Goal: Task Accomplishment & Management: Complete application form

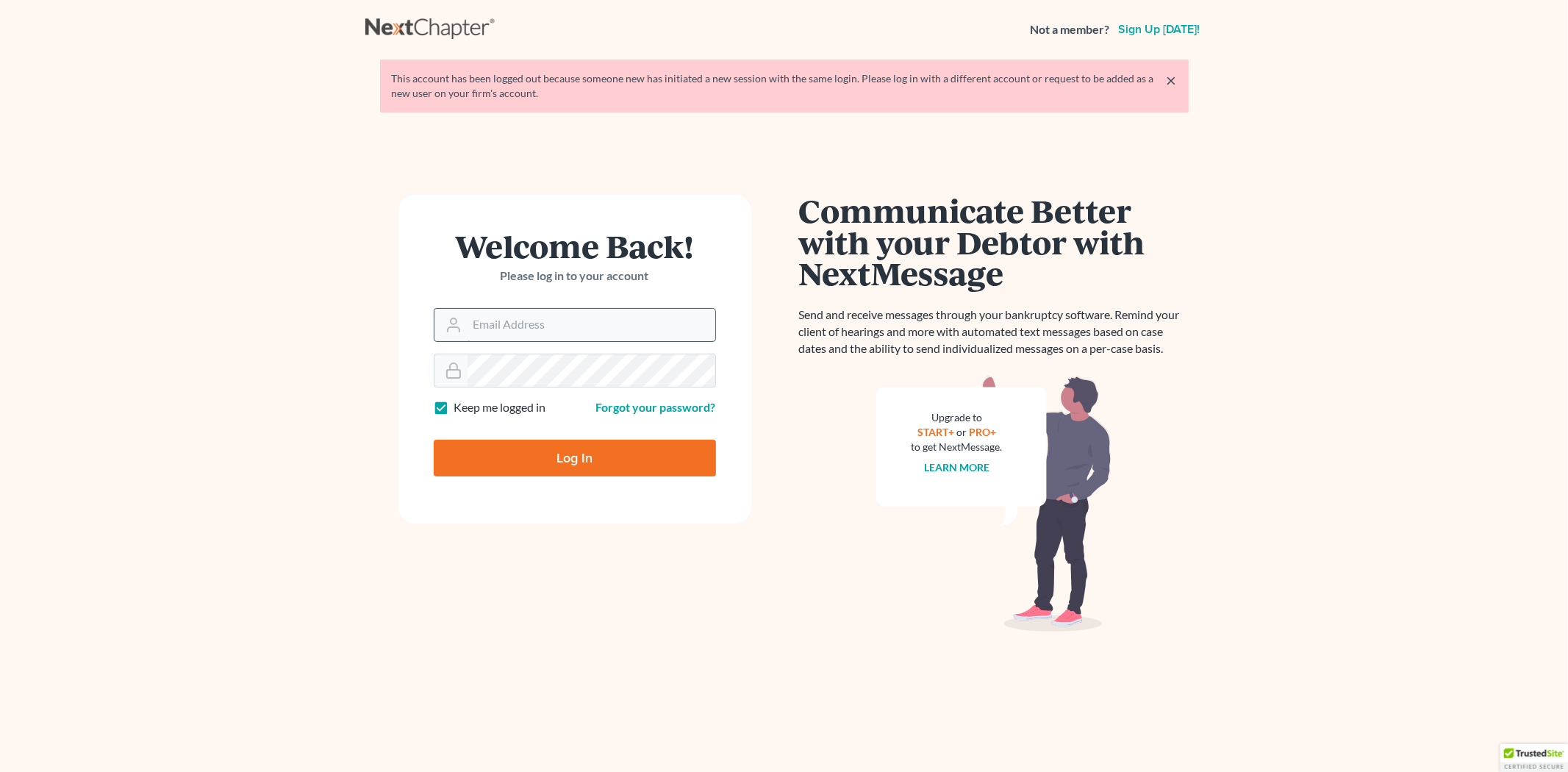
drag, startPoint x: 516, startPoint y: 339, endPoint x: 516, endPoint y: 329, distance: 10.0
click at [516, 333] on input "Email Address" at bounding box center [591, 325] width 248 height 33
click at [517, 329] on input "Email Address" at bounding box center [591, 325] width 248 height 33
drag, startPoint x: 518, startPoint y: 339, endPoint x: 522, endPoint y: 325, distance: 14.6
click at [518, 339] on input "Email Address" at bounding box center [591, 325] width 248 height 33
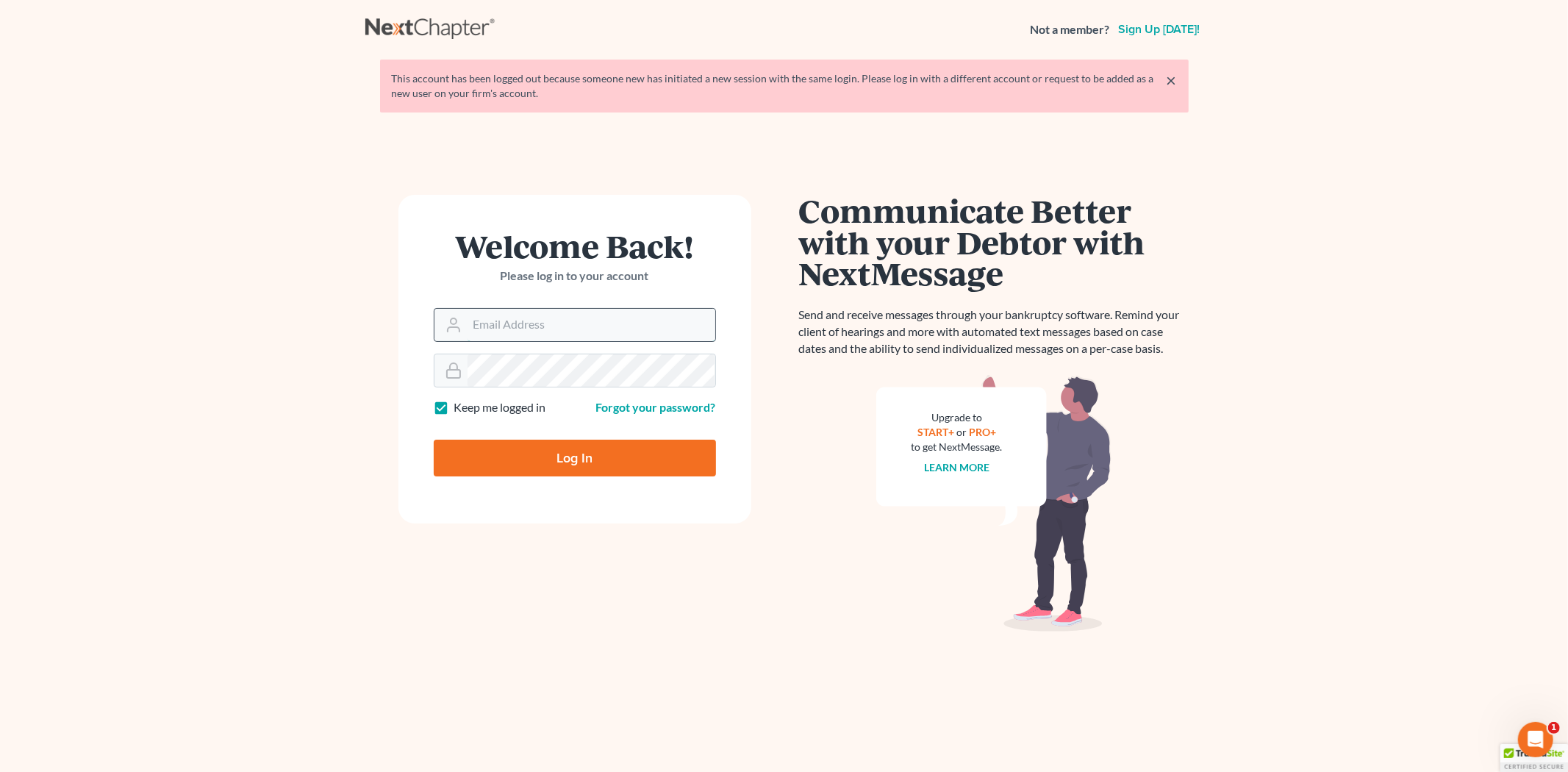
type input "[PERSON_NAME][EMAIL_ADDRESS][DOMAIN_NAME]"
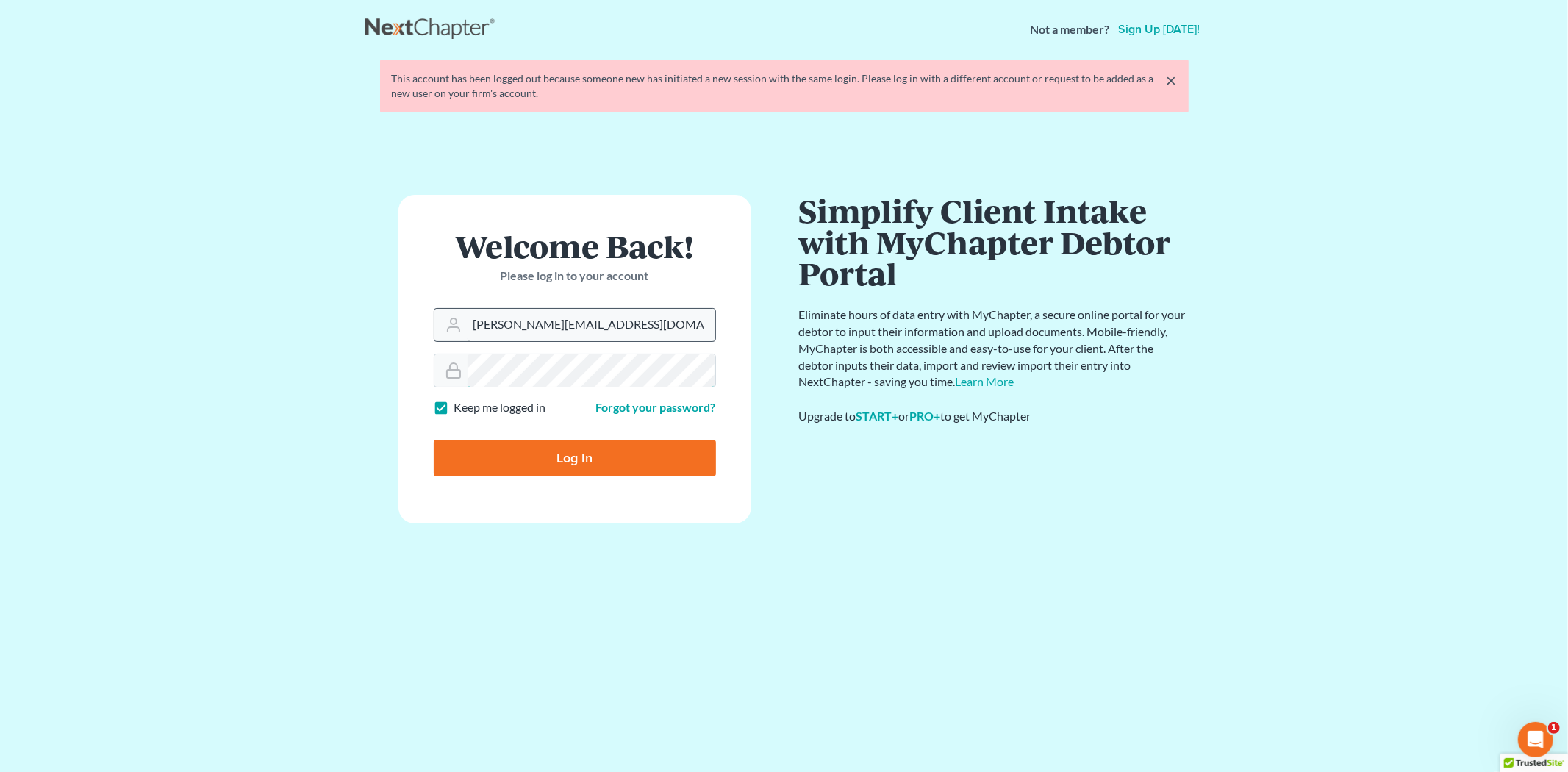
click at [434, 440] on input "Log In" at bounding box center [575, 459] width 282 height 37
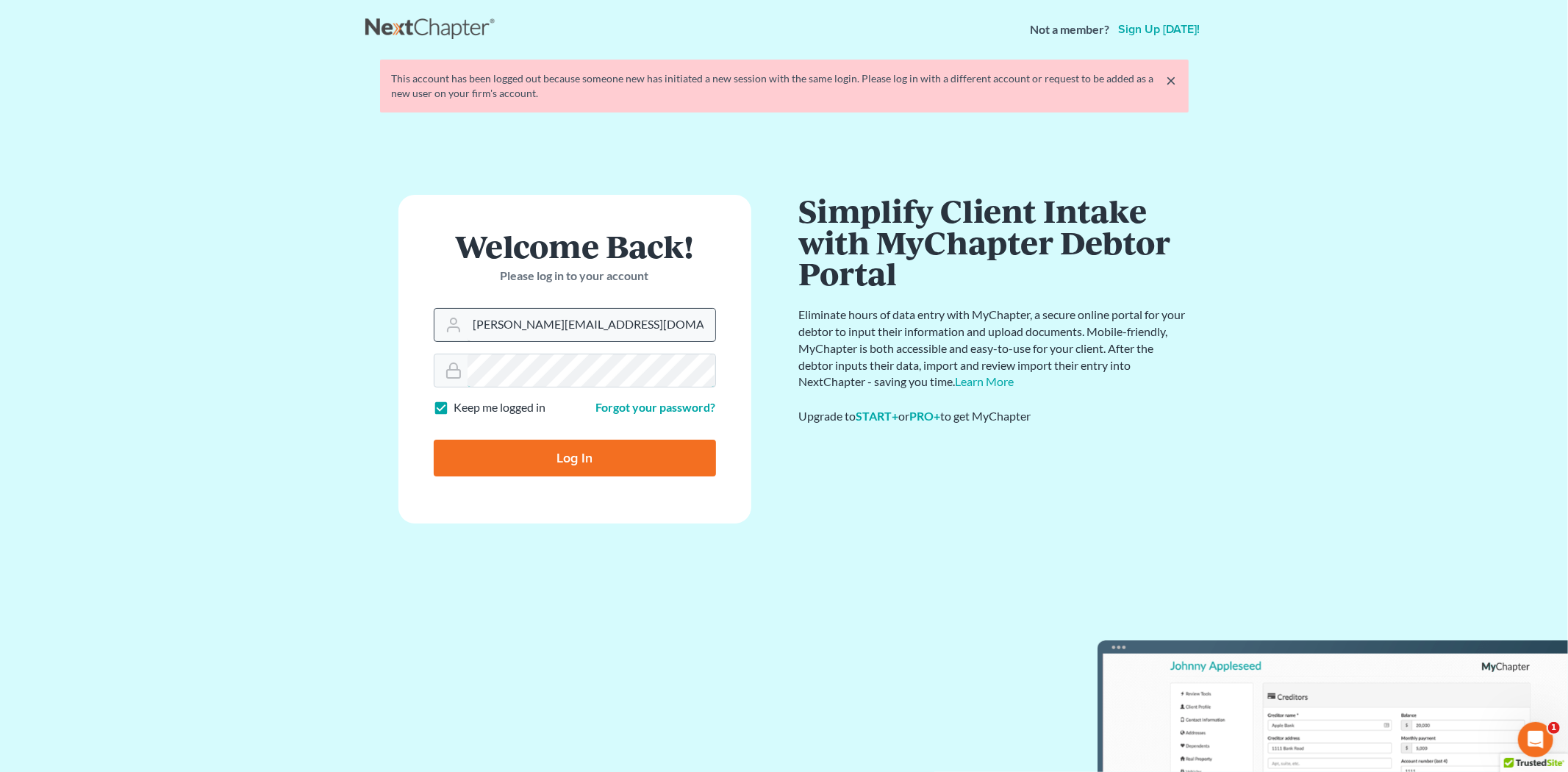
type input "Thinking..."
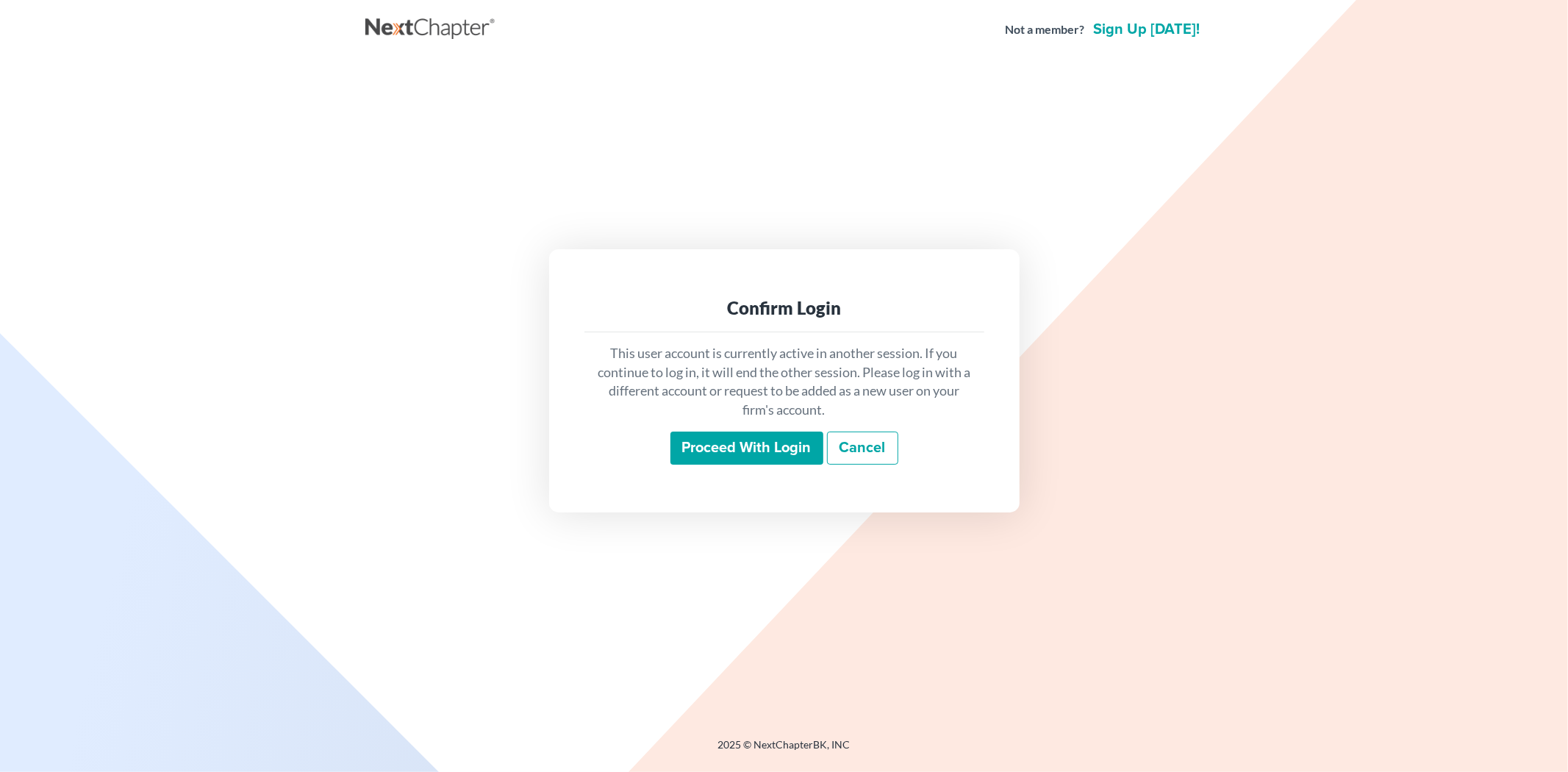
click at [732, 452] on input "Proceed with login" at bounding box center [747, 449] width 153 height 34
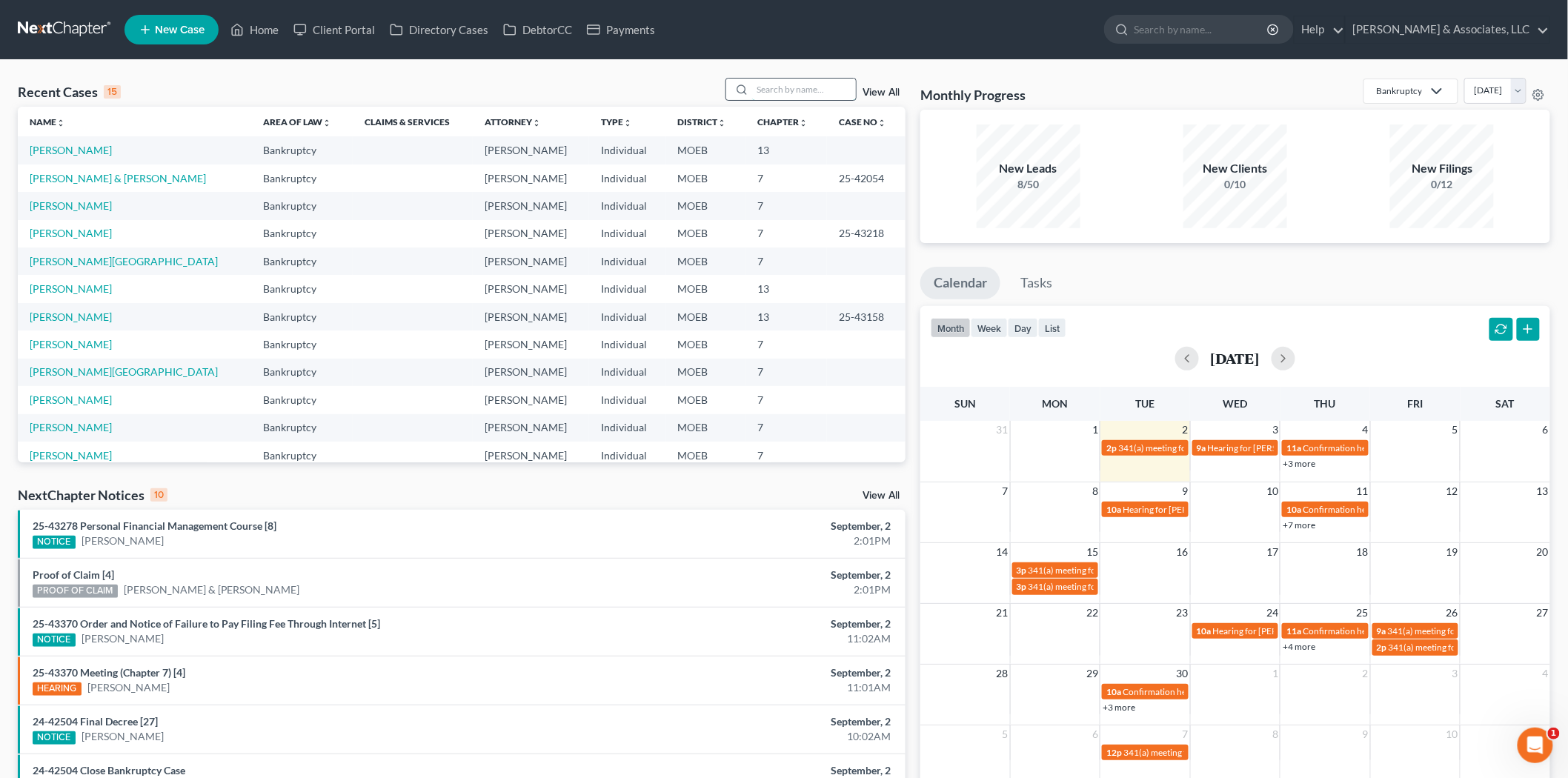
click at [811, 87] on input "search" at bounding box center [804, 89] width 104 height 22
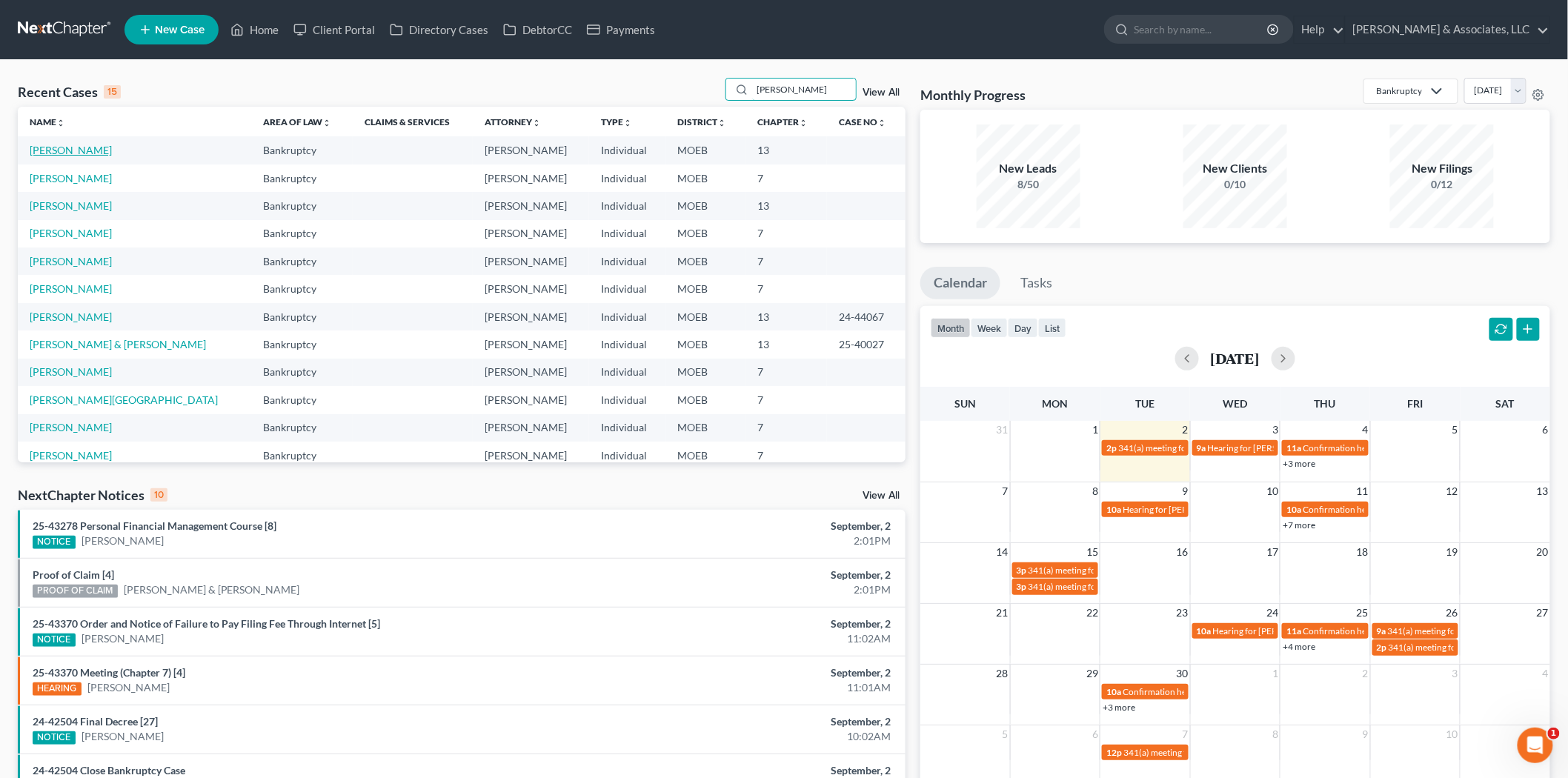
type input "[PERSON_NAME]"
click at [76, 146] on link "[PERSON_NAME]" at bounding box center [71, 150] width 82 height 13
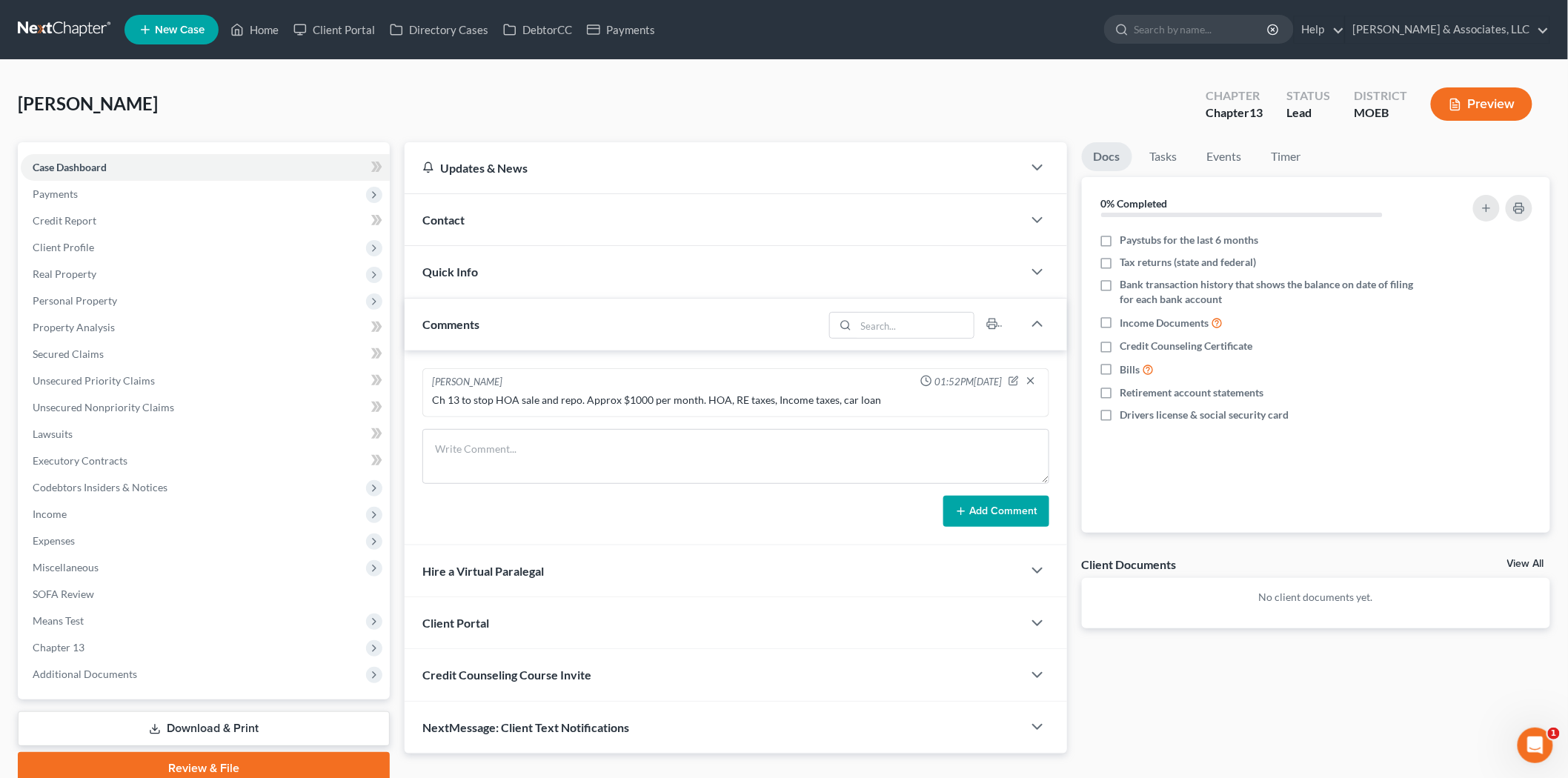
click at [425, 219] on span "Contact" at bounding box center [443, 220] width 43 height 14
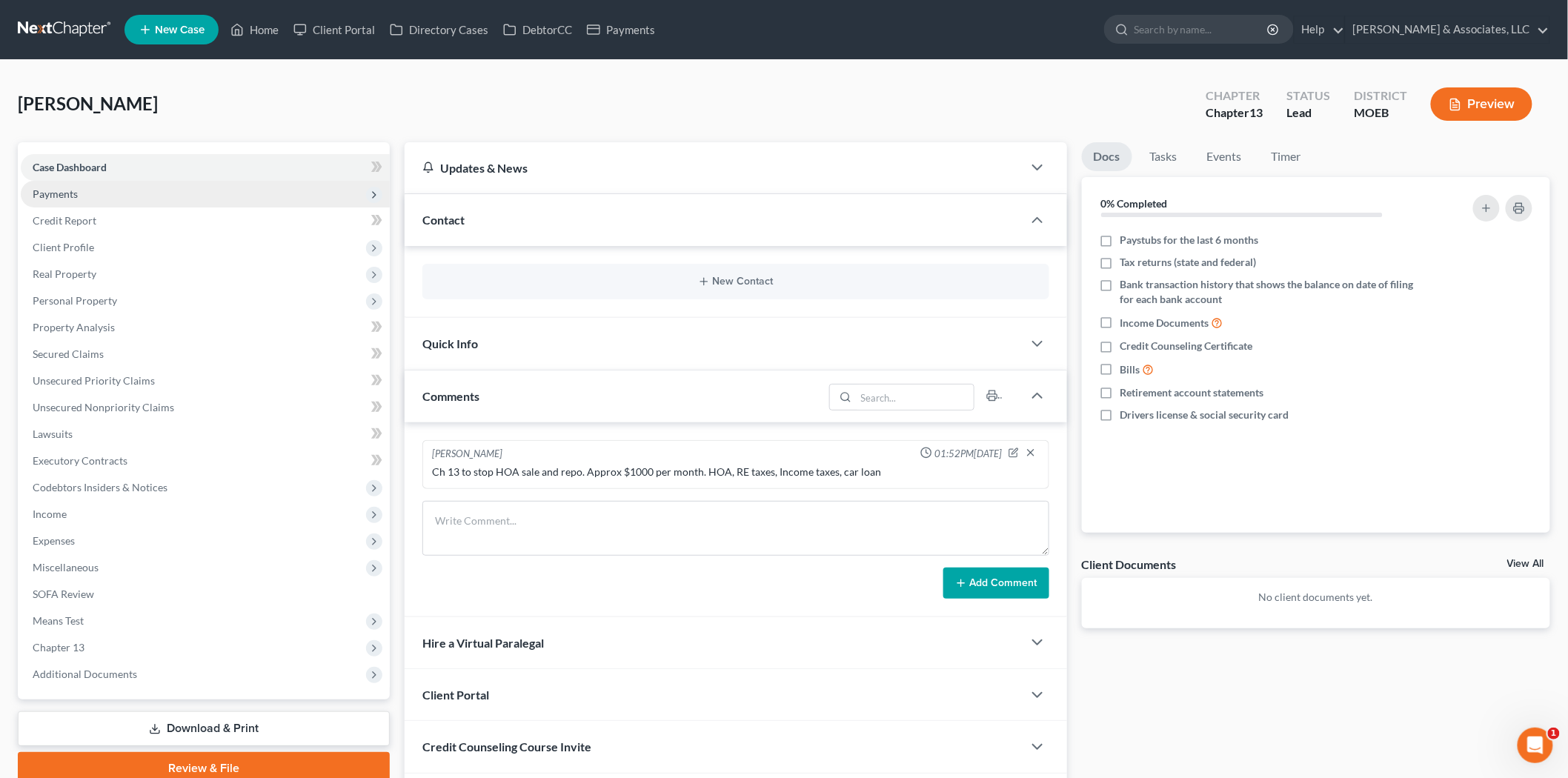
click at [137, 200] on span "Payments" at bounding box center [205, 194] width 369 height 27
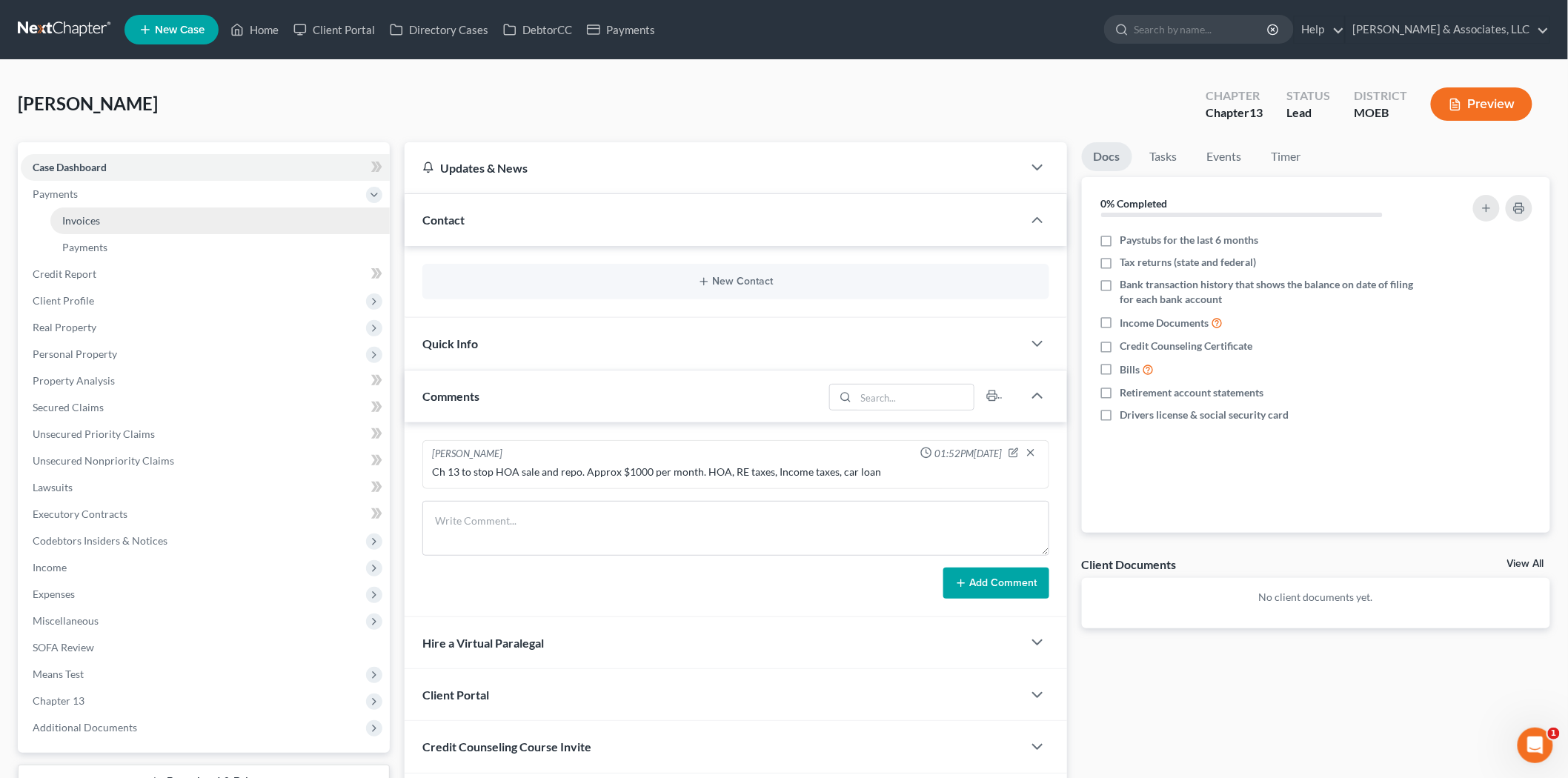
click at [132, 217] on link "Invoices" at bounding box center [220, 221] width 340 height 27
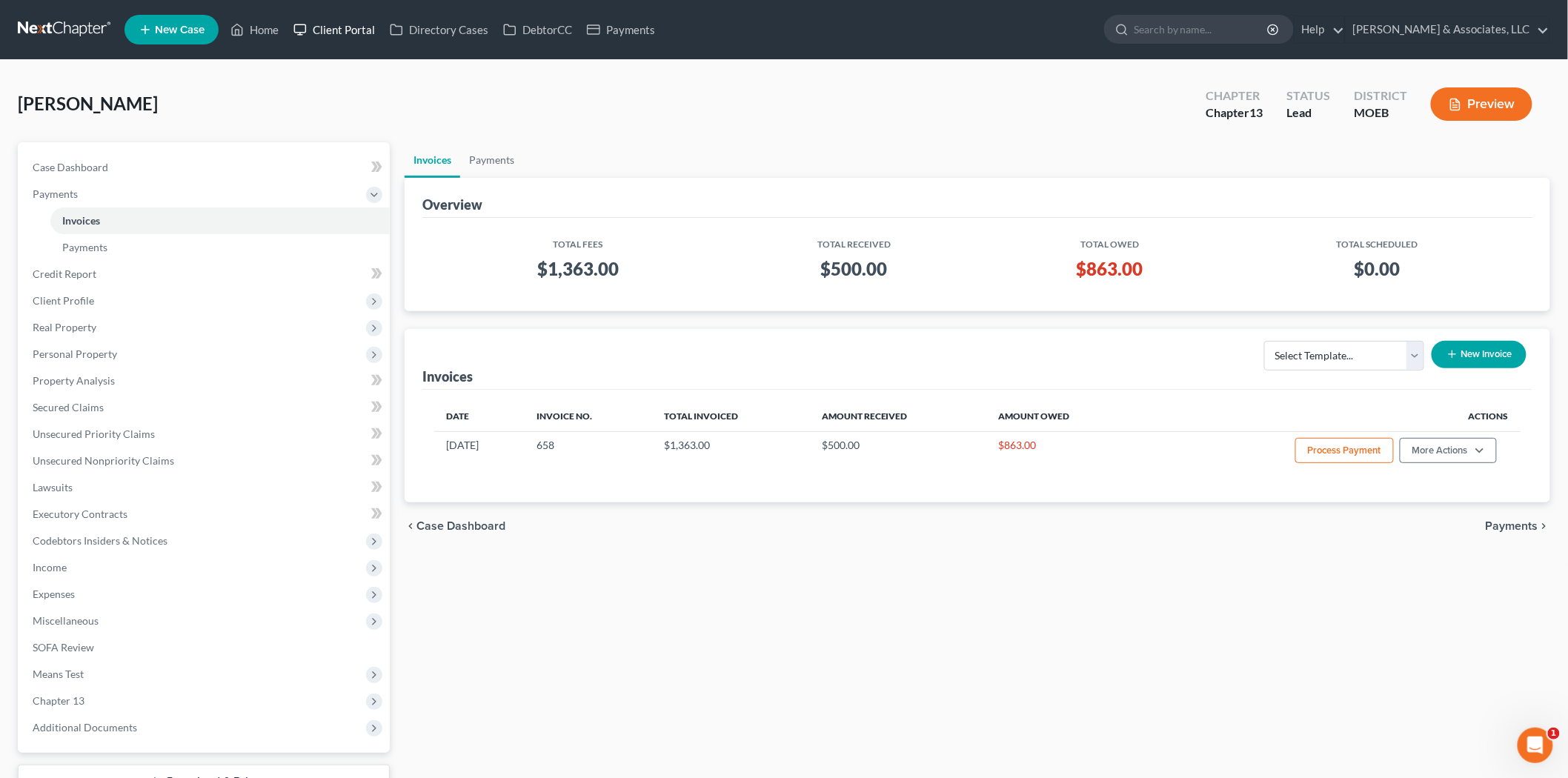
click at [336, 21] on link "Client Portal" at bounding box center [334, 30] width 96 height 27
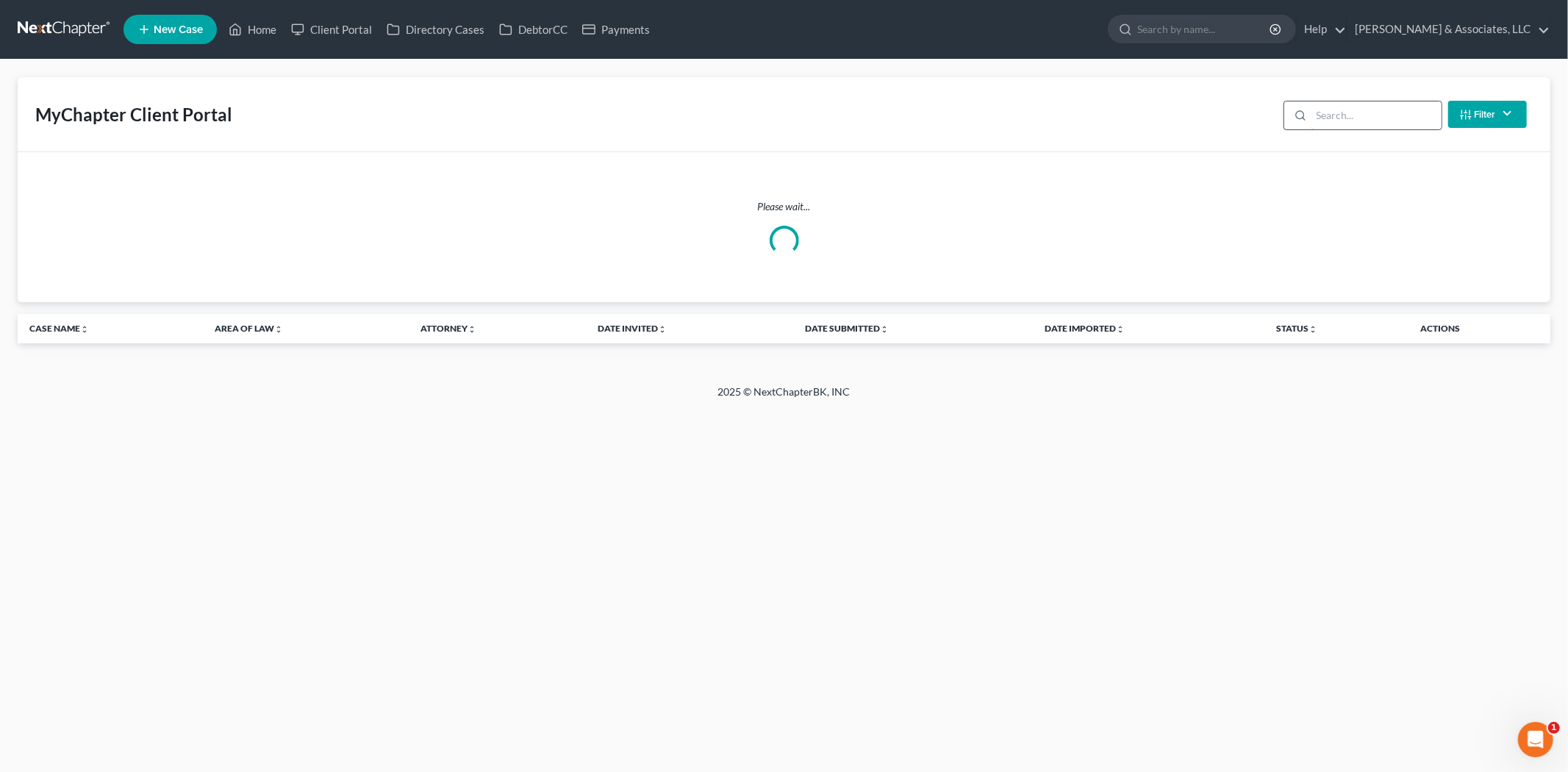
click at [1361, 116] on input "search" at bounding box center [1377, 116] width 130 height 28
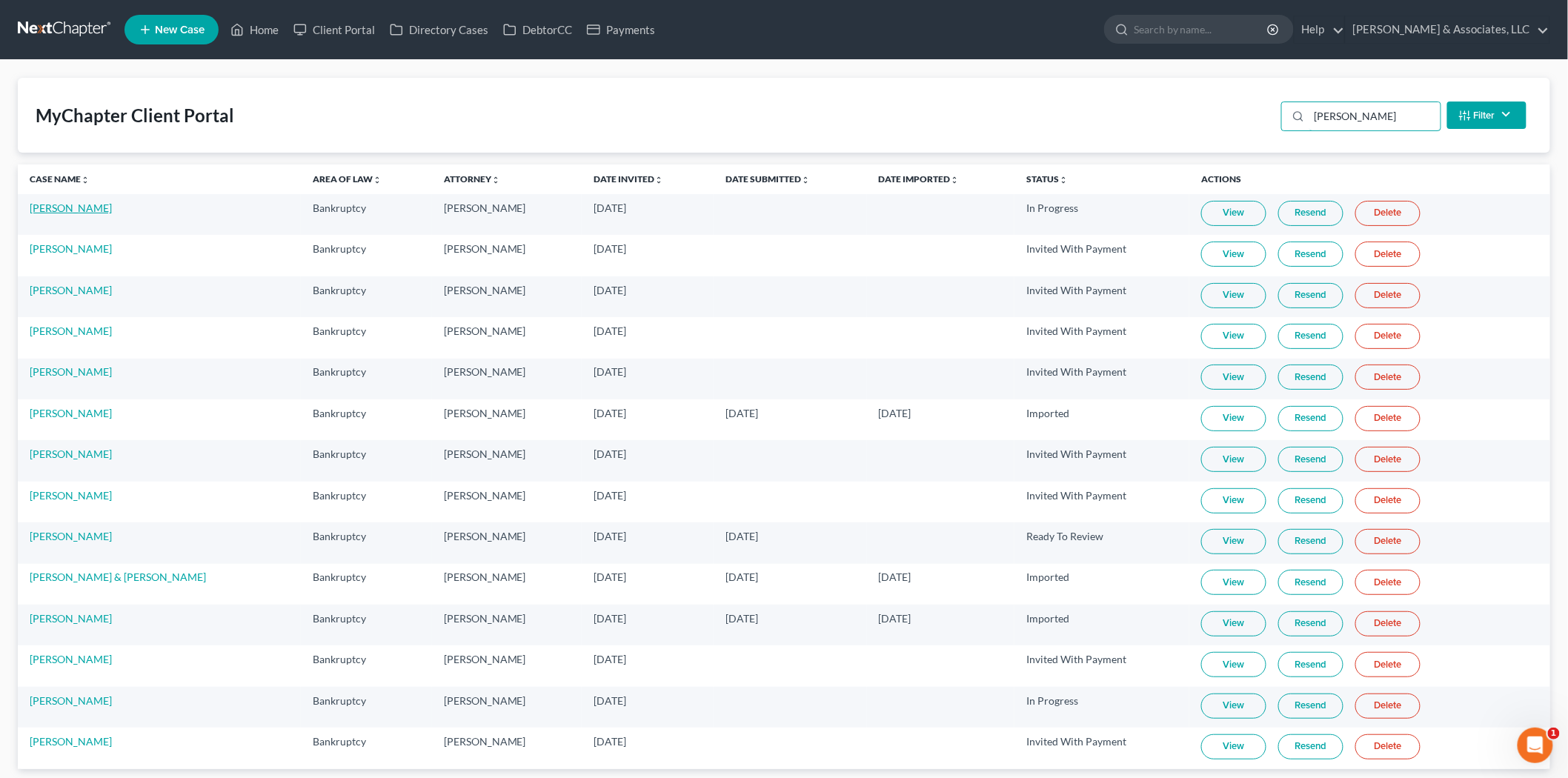
type input "[PERSON_NAME]"
click at [51, 208] on link "[PERSON_NAME]" at bounding box center [71, 208] width 82 height 13
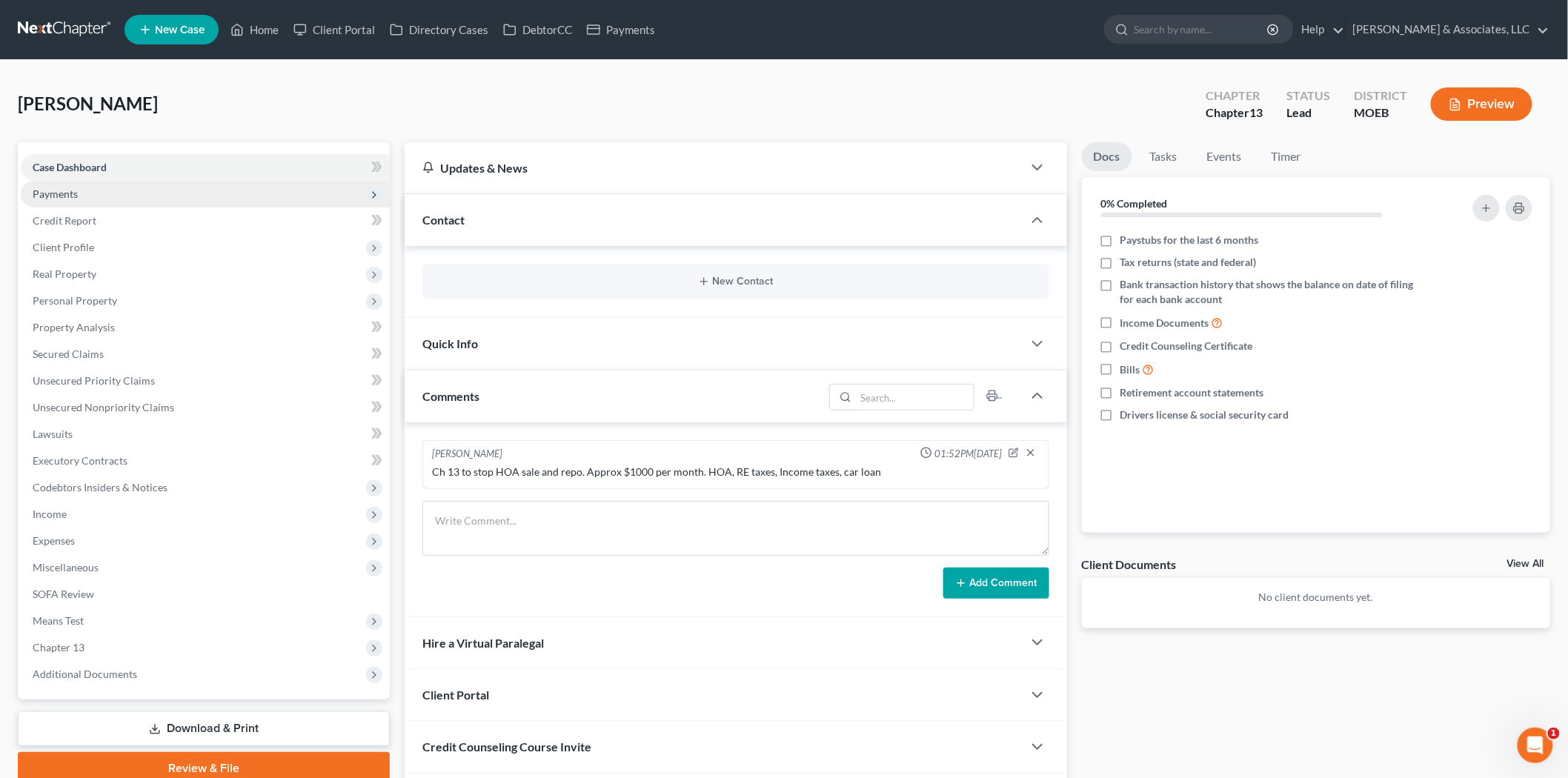
click at [72, 190] on span "Payments" at bounding box center [55, 193] width 46 height 13
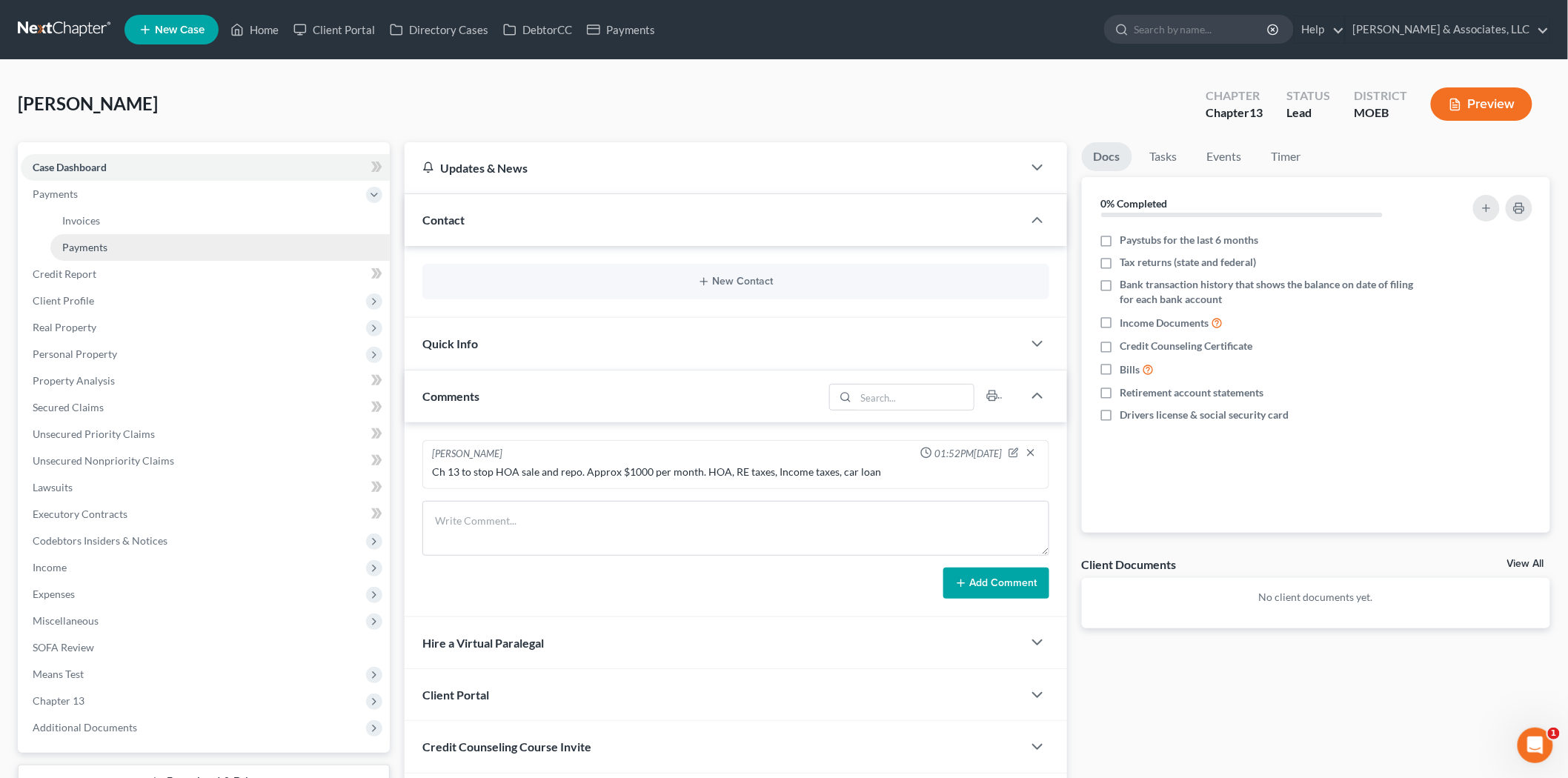
click at [112, 245] on link "Payments" at bounding box center [220, 248] width 340 height 27
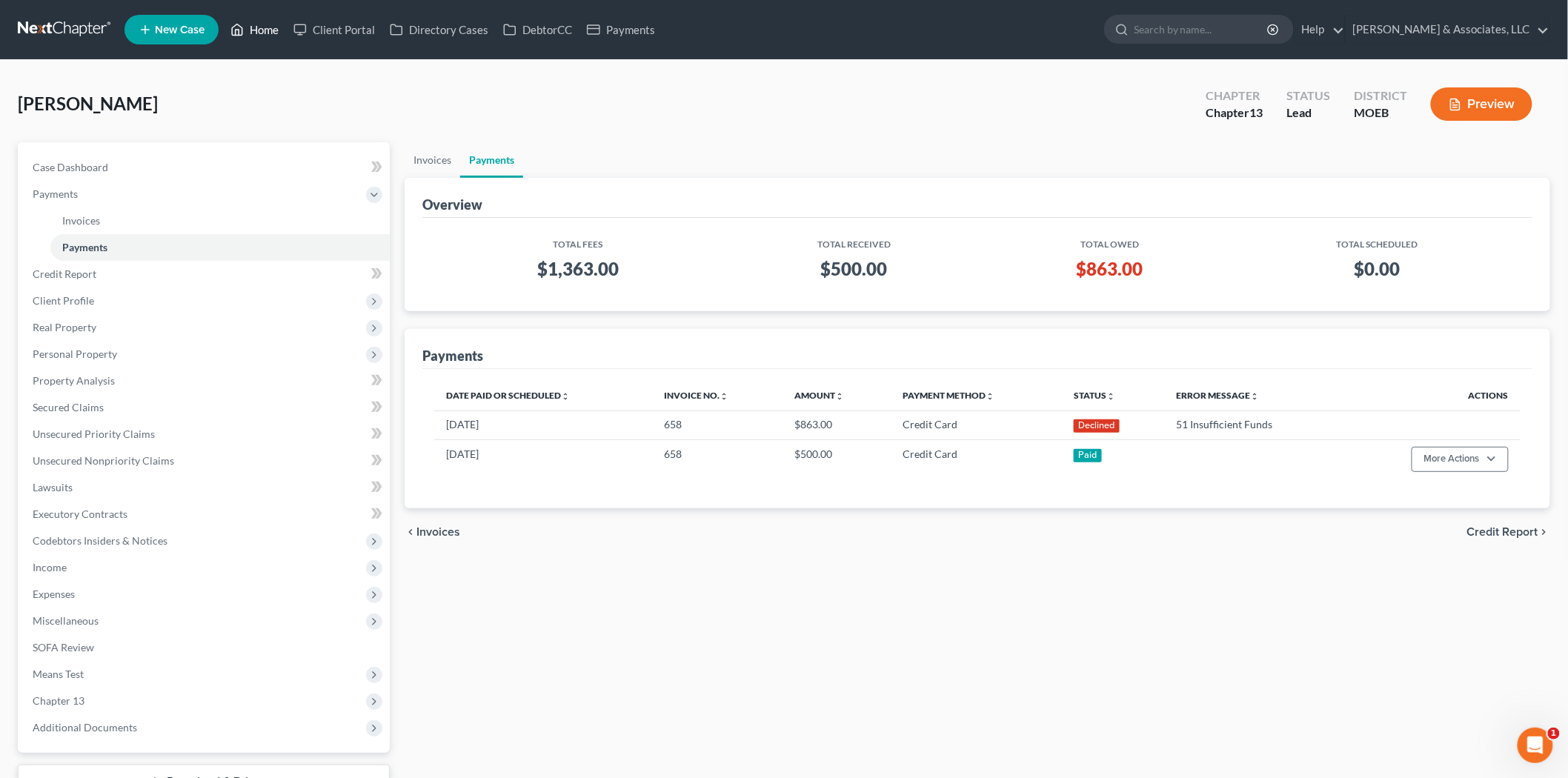
click at [247, 30] on link "Home" at bounding box center [254, 30] width 63 height 27
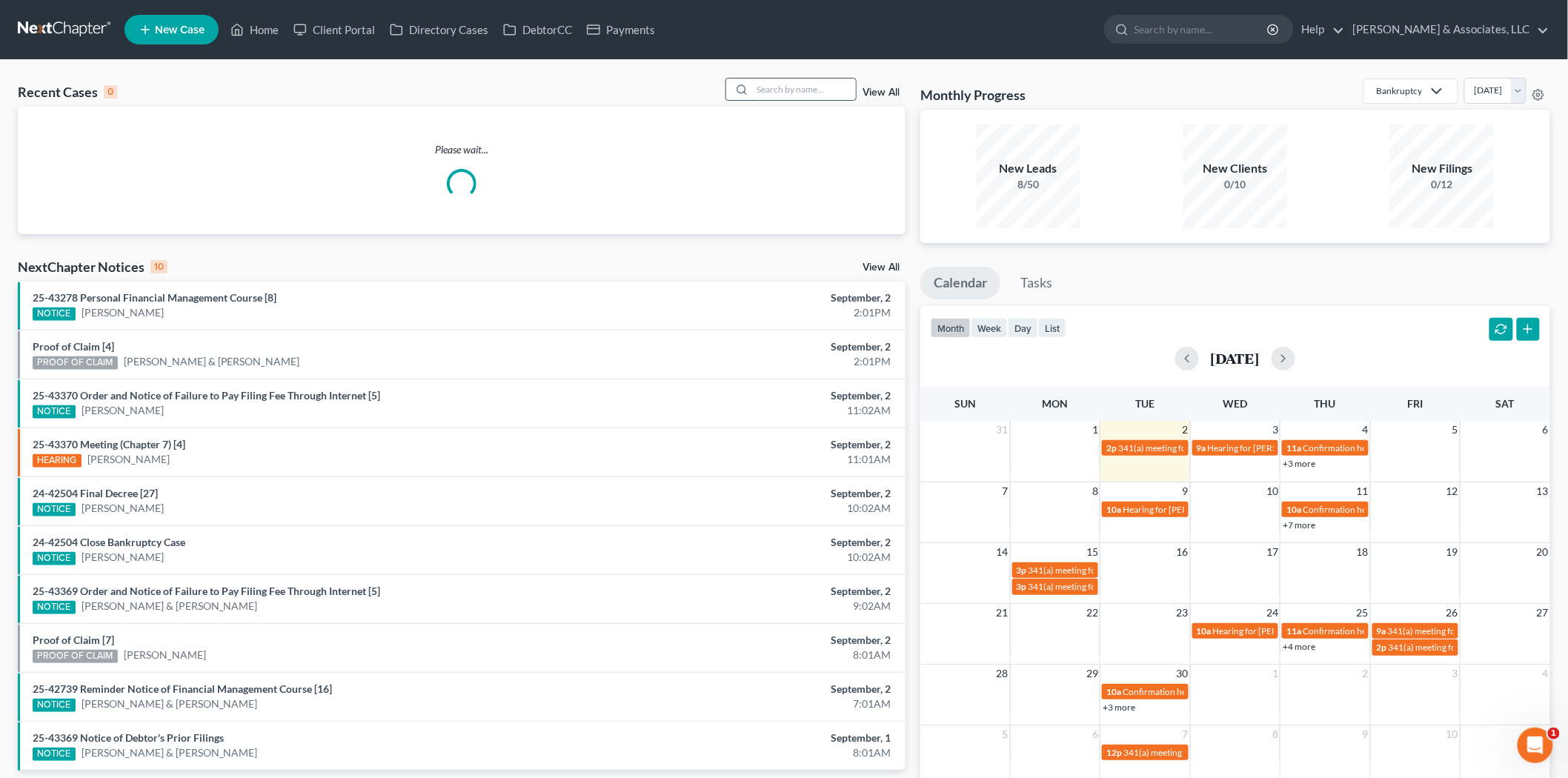
click at [775, 90] on input "search" at bounding box center [804, 89] width 104 height 22
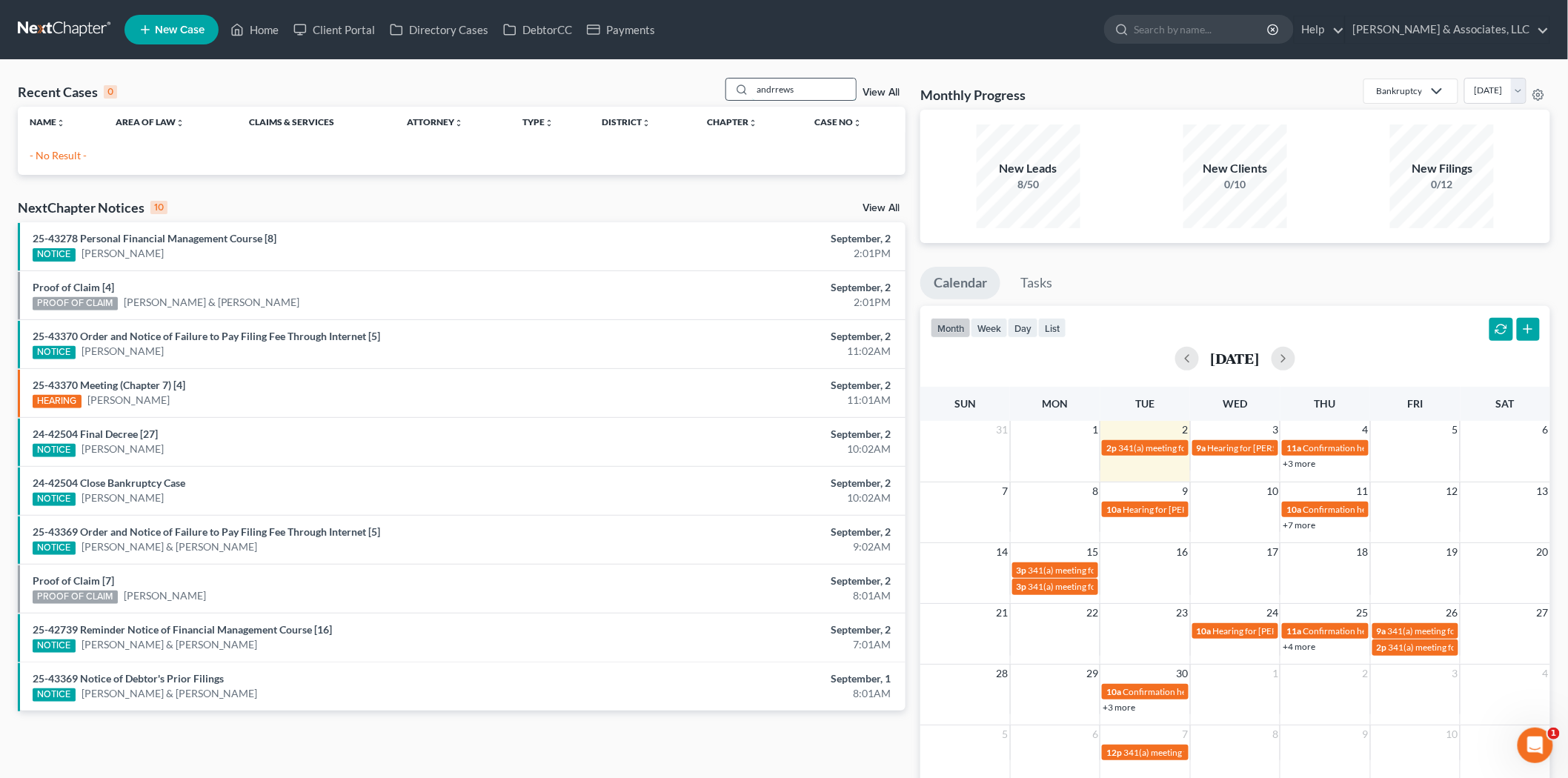
click at [778, 90] on input "andrrews" at bounding box center [804, 89] width 104 height 22
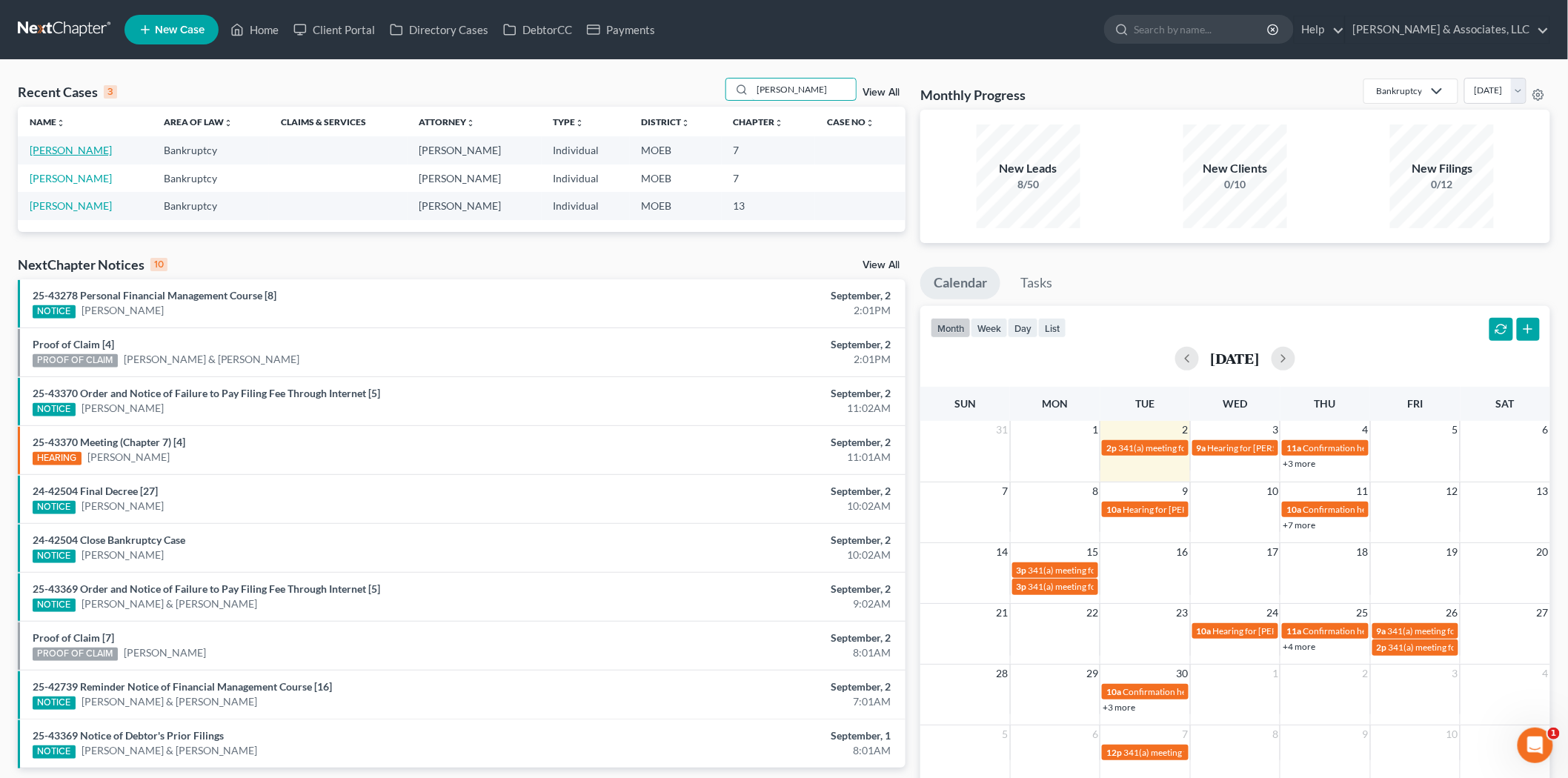
type input "[PERSON_NAME]"
click at [55, 154] on link "[PERSON_NAME]" at bounding box center [71, 150] width 82 height 13
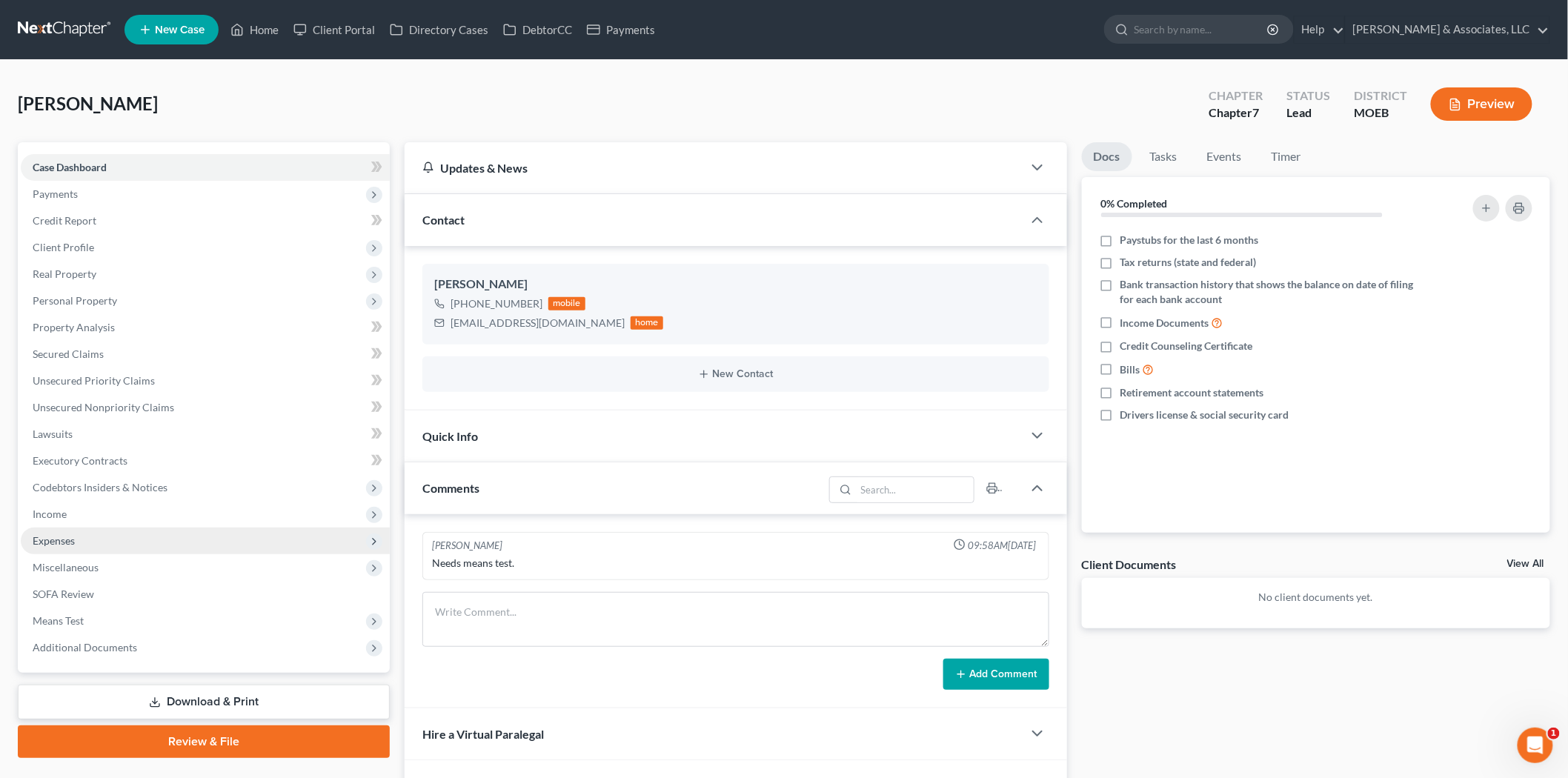
click at [90, 541] on span "Expenses" at bounding box center [205, 541] width 369 height 27
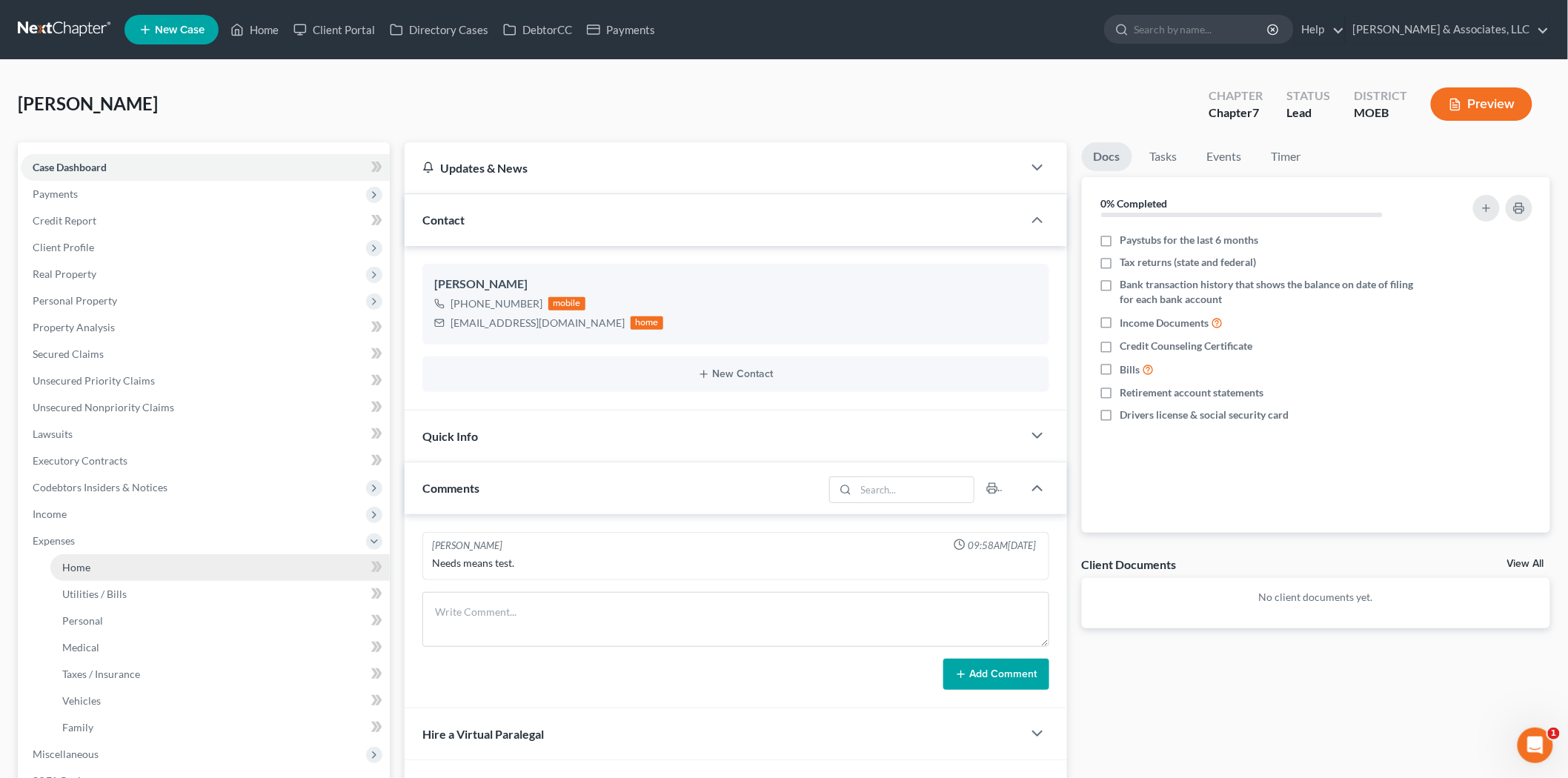
click at [90, 558] on link "Home" at bounding box center [220, 568] width 340 height 27
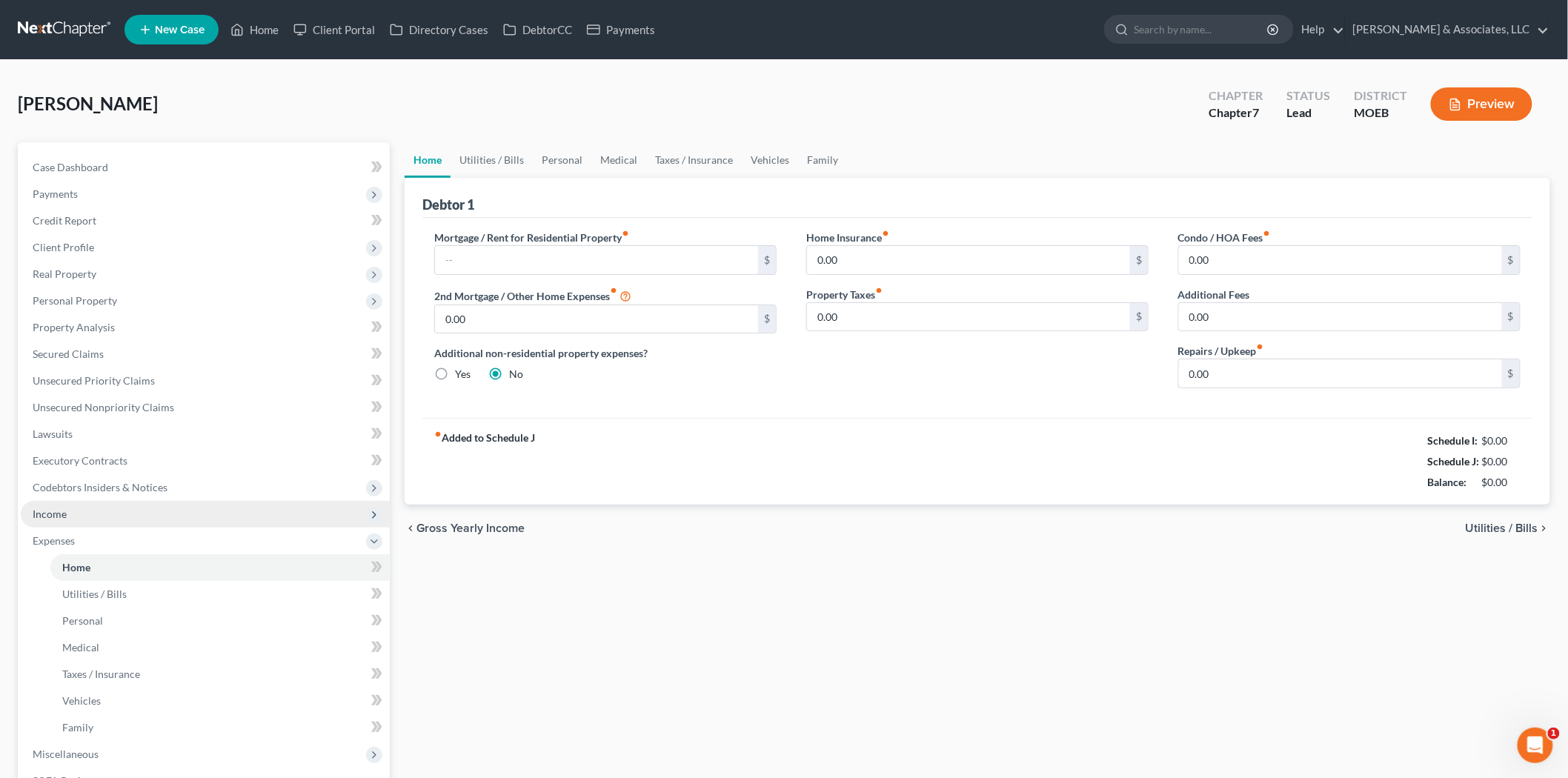
click at [86, 520] on span "Income" at bounding box center [205, 514] width 369 height 27
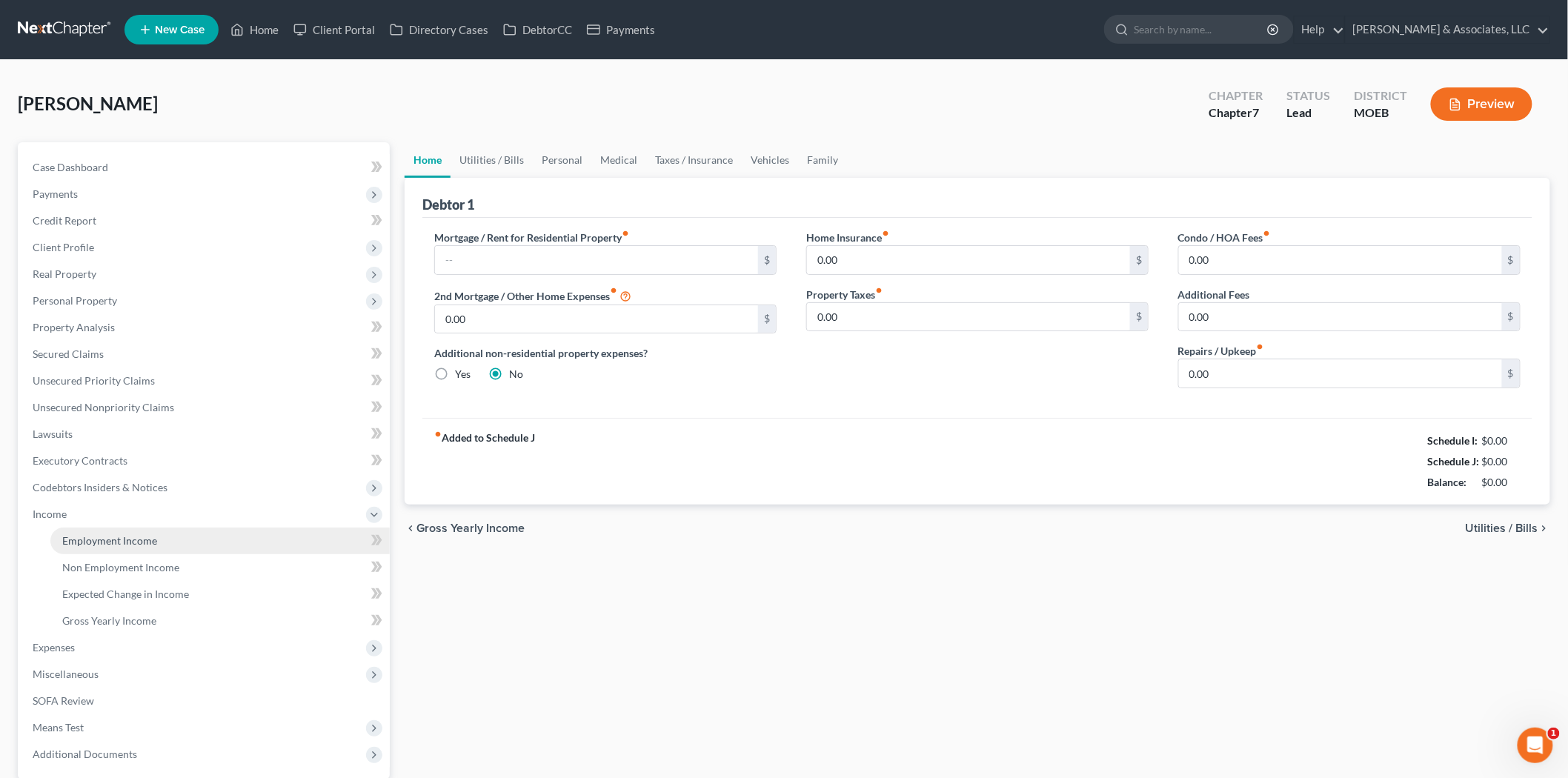
click at [87, 529] on link "Employment Income" at bounding box center [220, 541] width 340 height 27
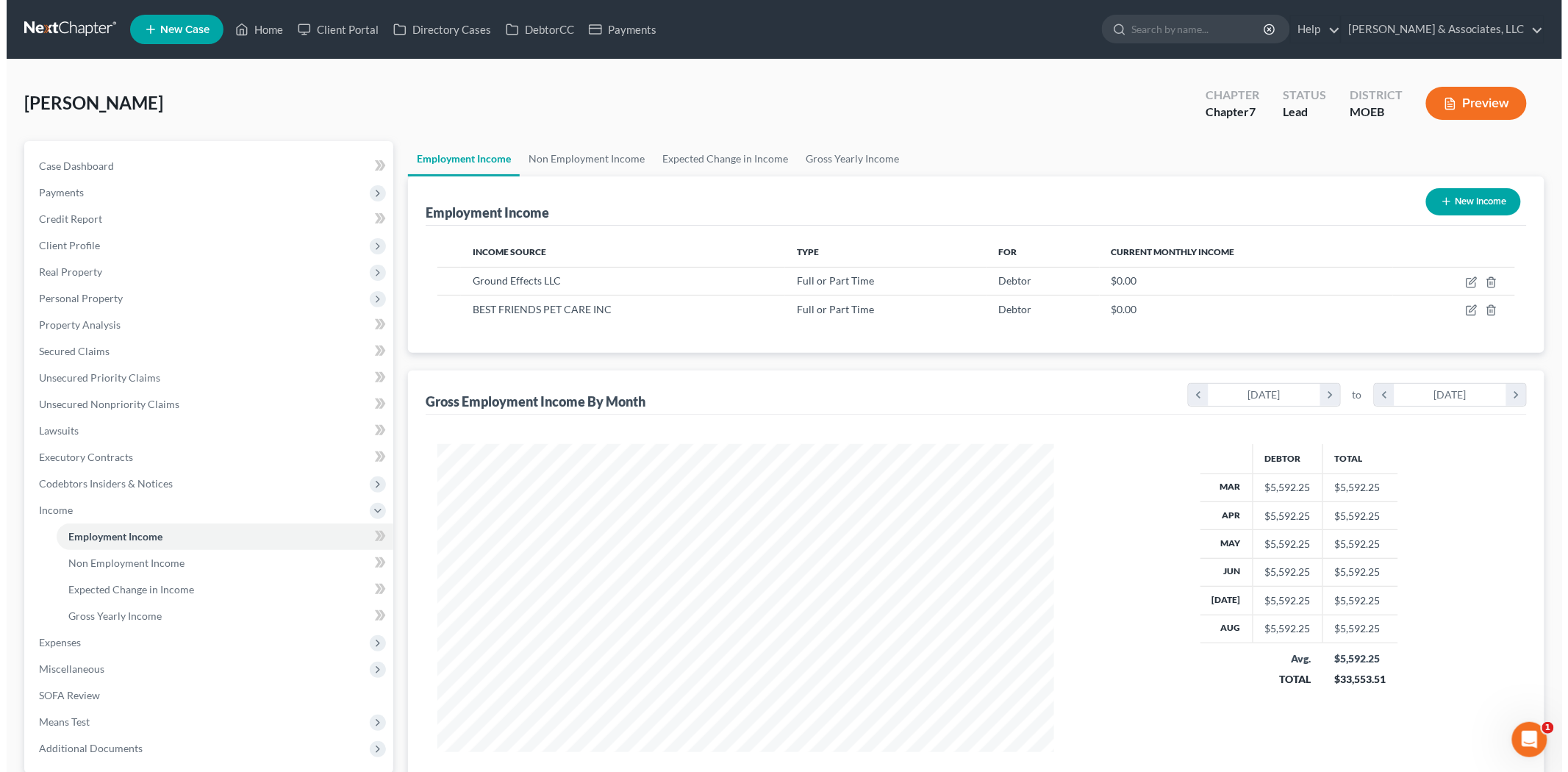
scroll to position [307, 646]
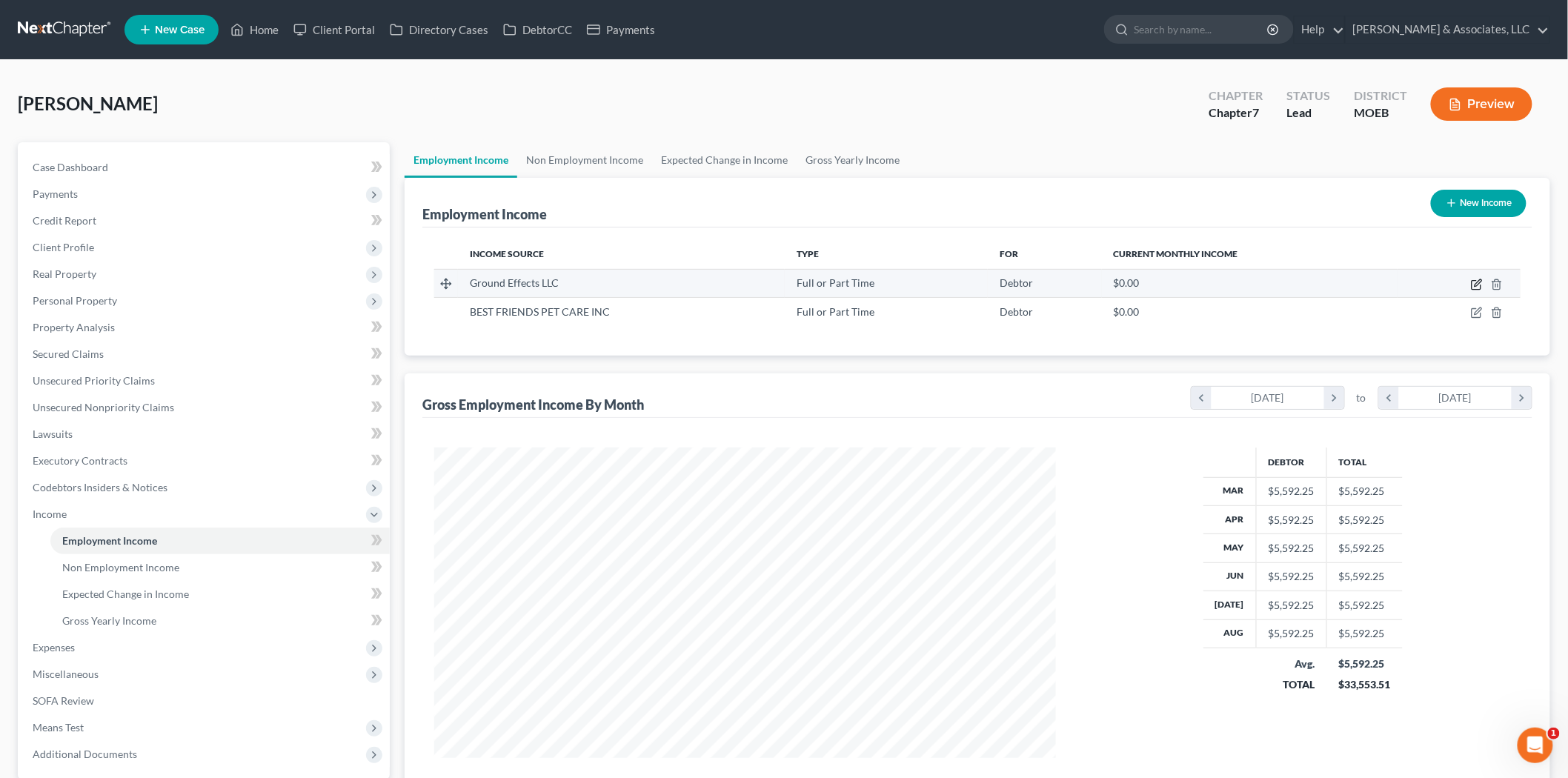
click at [1476, 283] on icon "button" at bounding box center [1477, 282] width 7 height 7
select select "0"
select select "23"
select select "3"
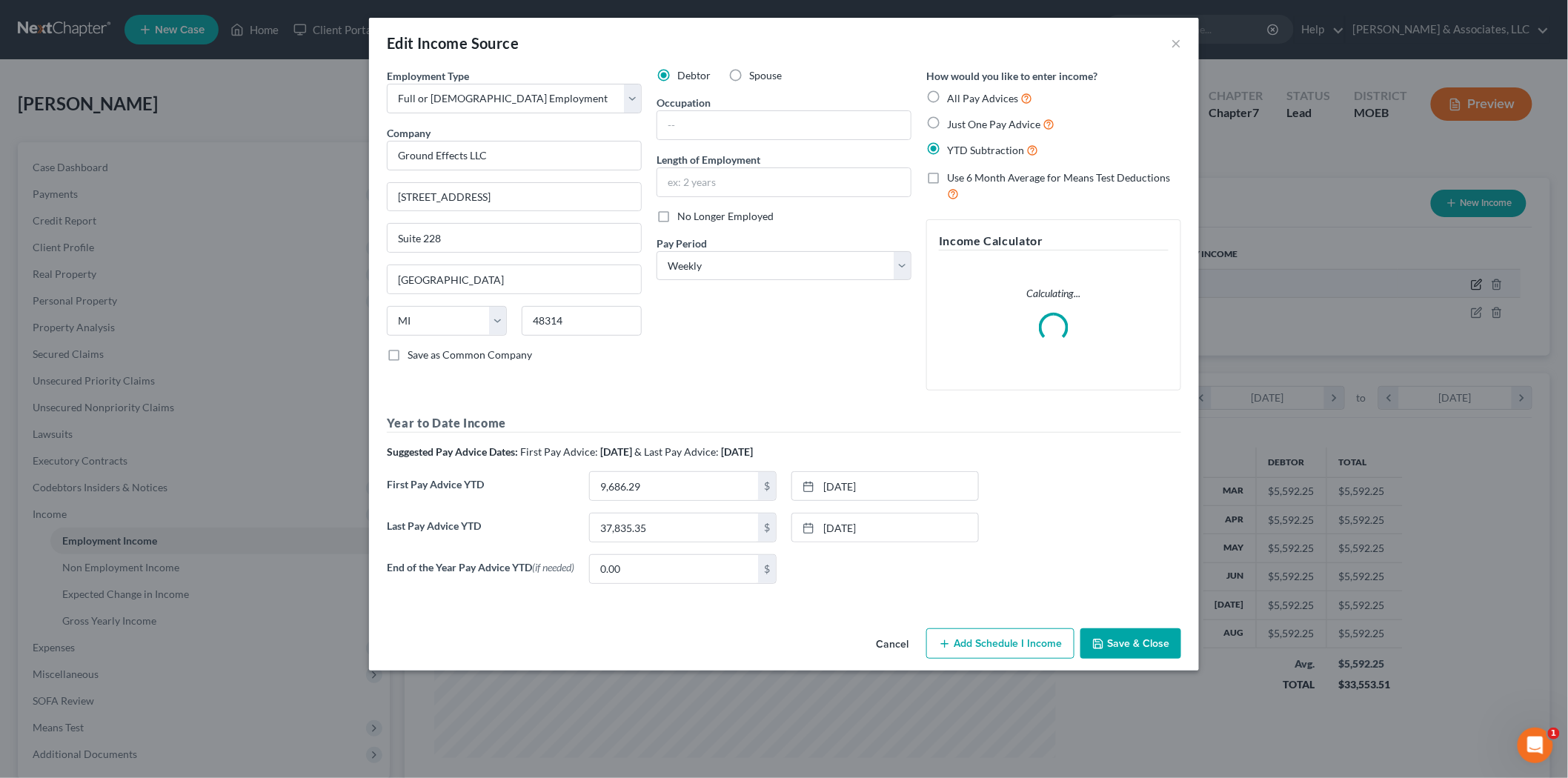
scroll to position [313, 657]
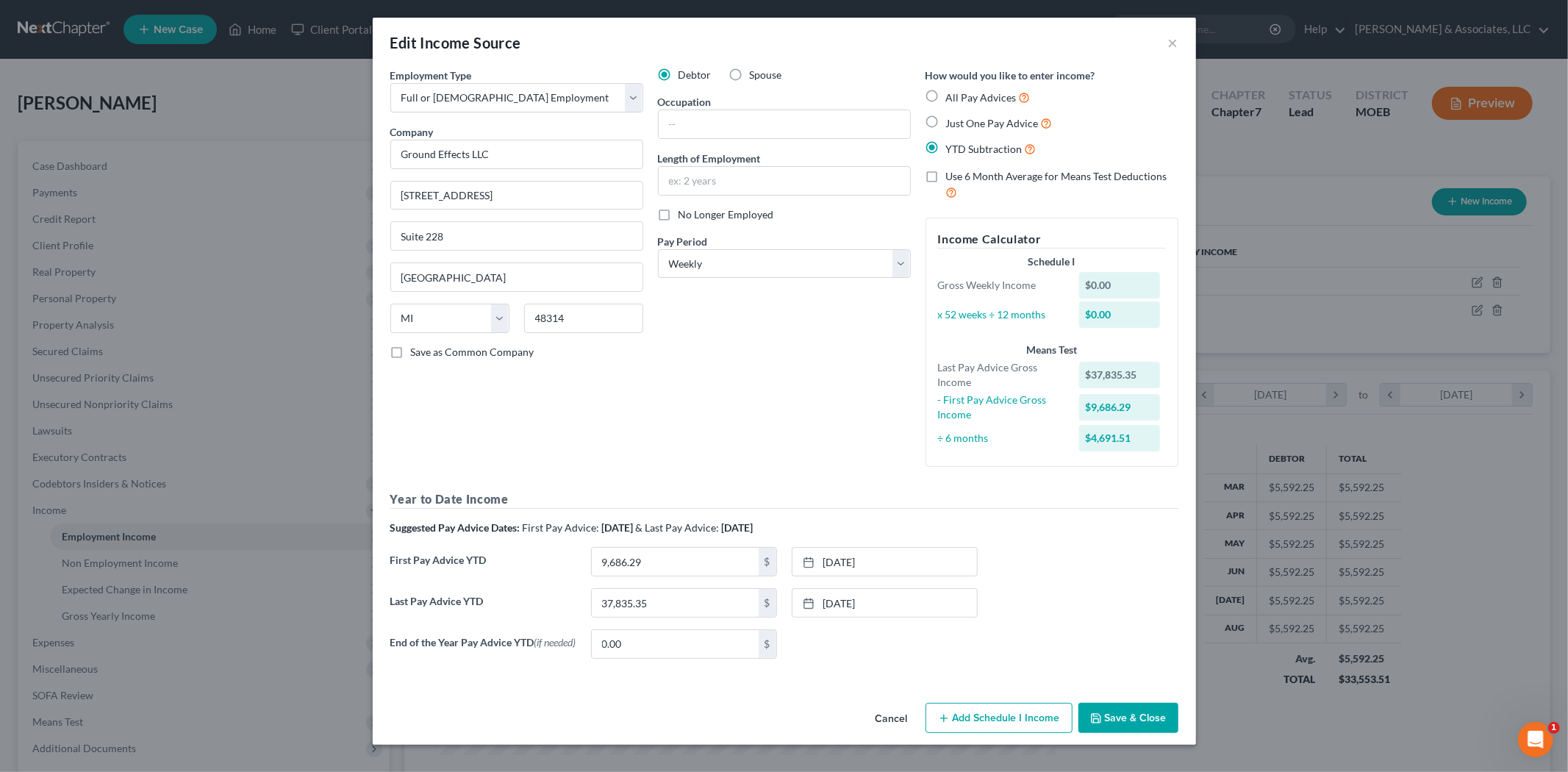
click at [1108, 706] on button "Save & Close" at bounding box center [1128, 719] width 100 height 31
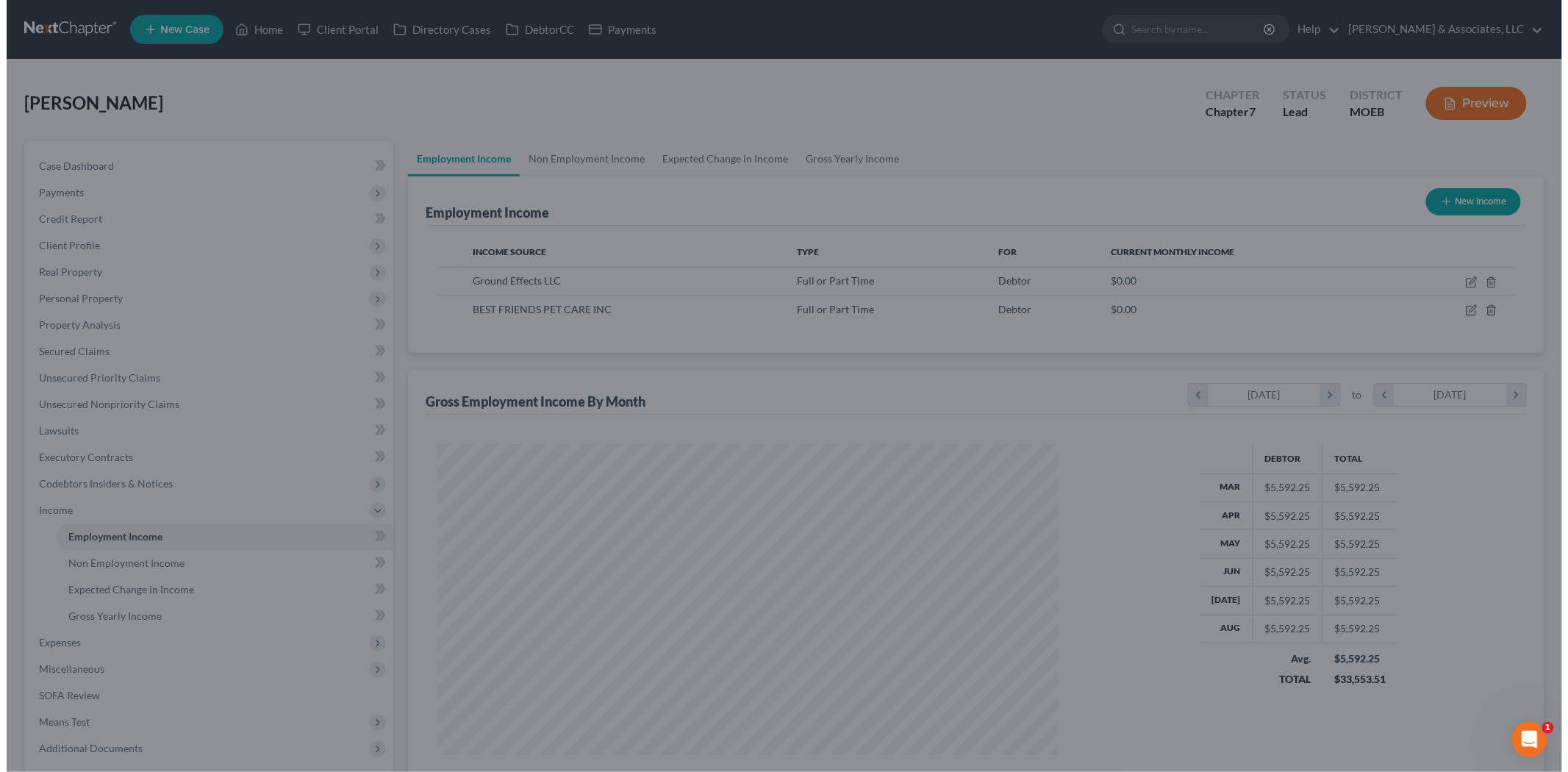
scroll to position [735161, 734612]
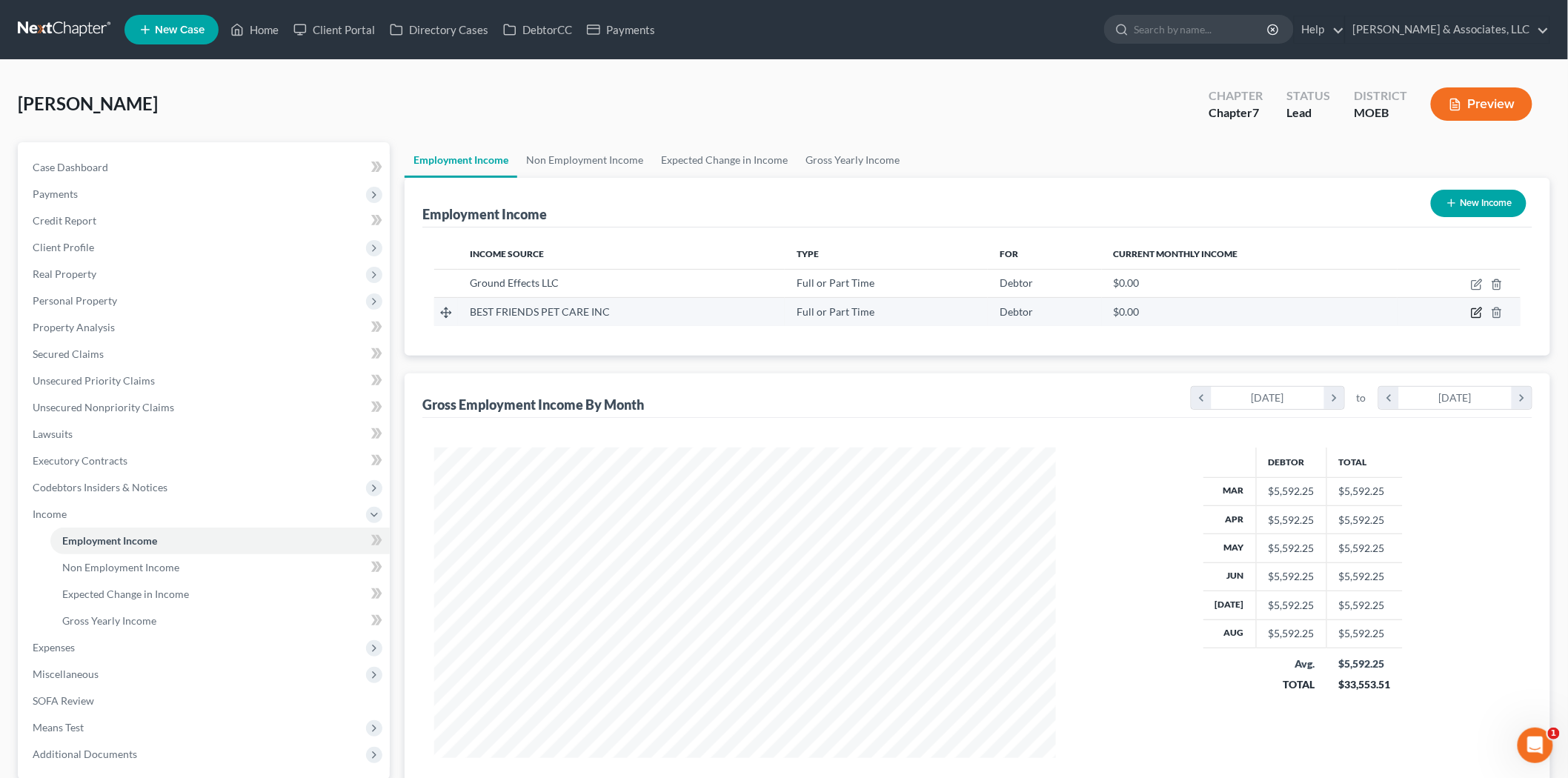
click at [1475, 314] on icon "button" at bounding box center [1477, 311] width 7 height 7
select select "0"
select select "6"
select select "2"
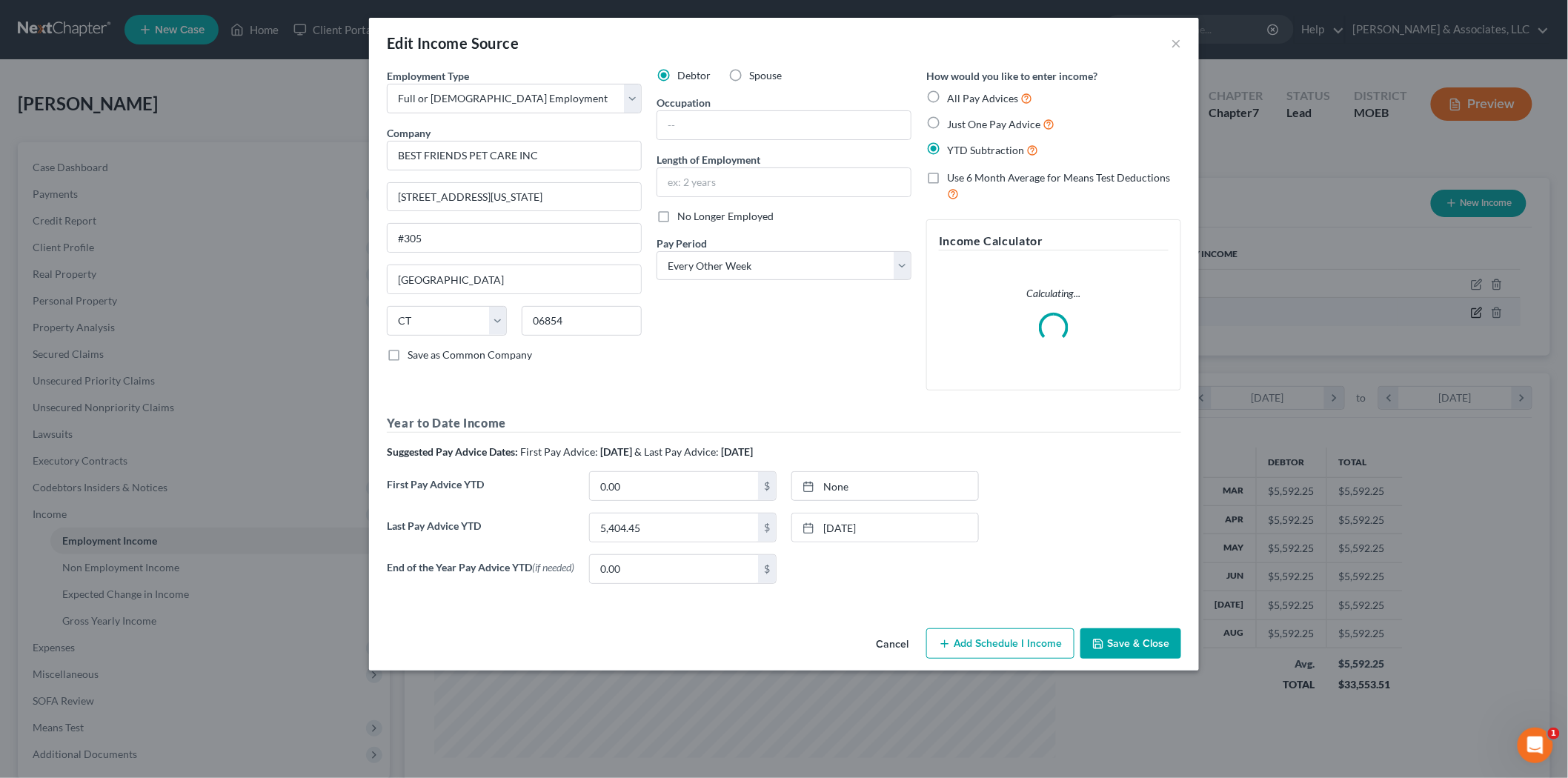
scroll to position [313, 657]
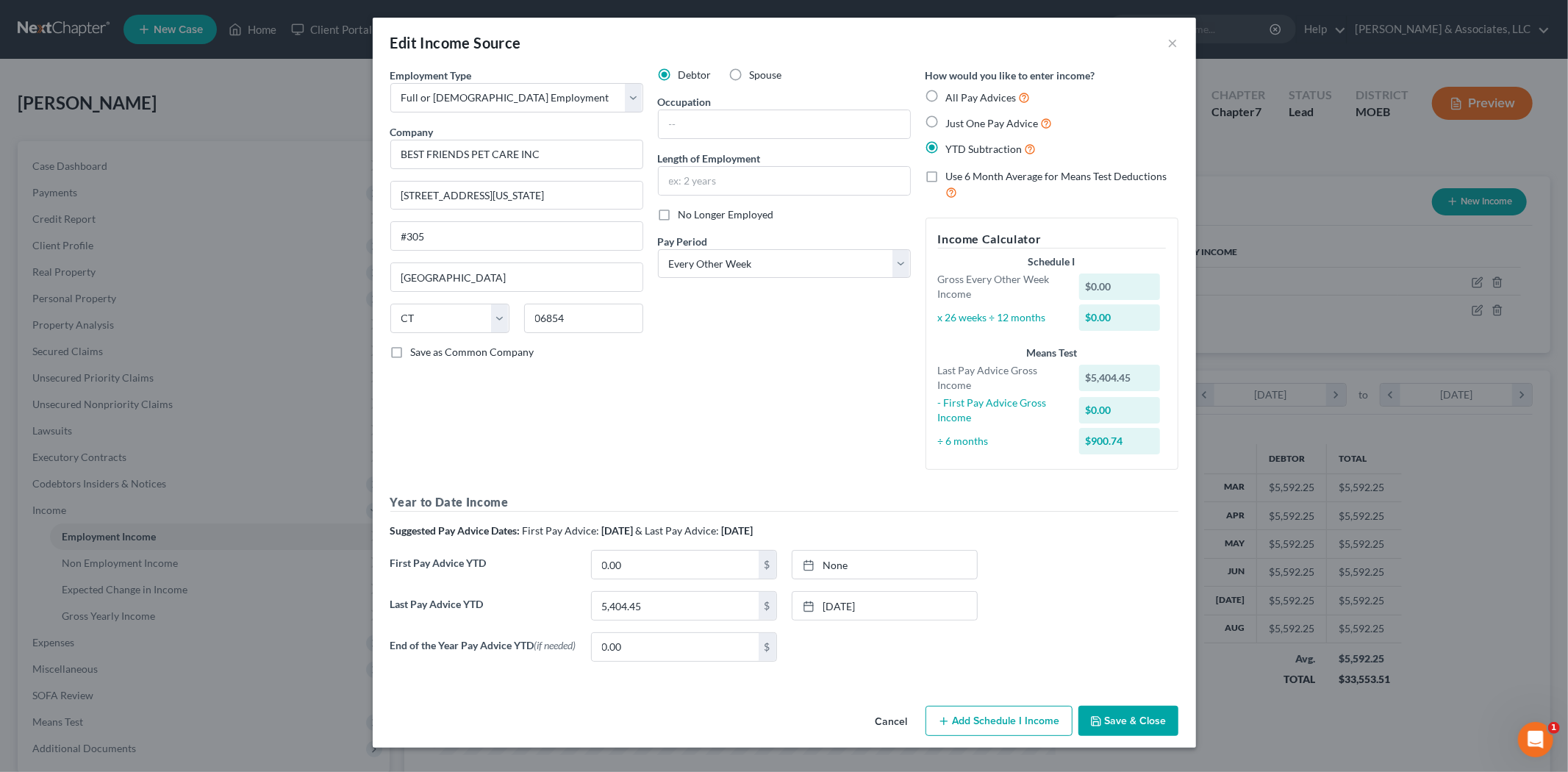
click at [1118, 715] on button "Save & Close" at bounding box center [1128, 722] width 100 height 31
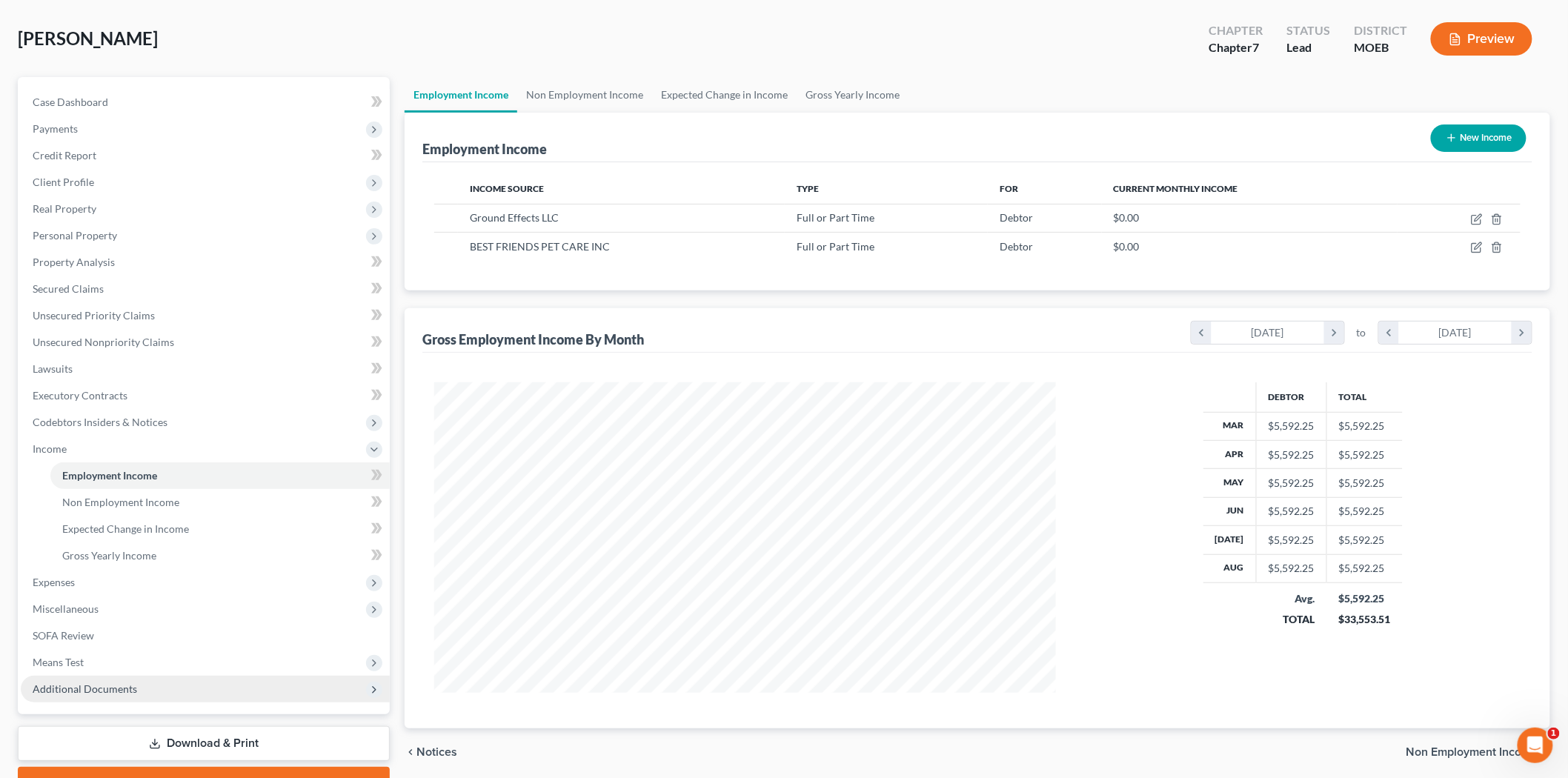
scroll to position [142, 0]
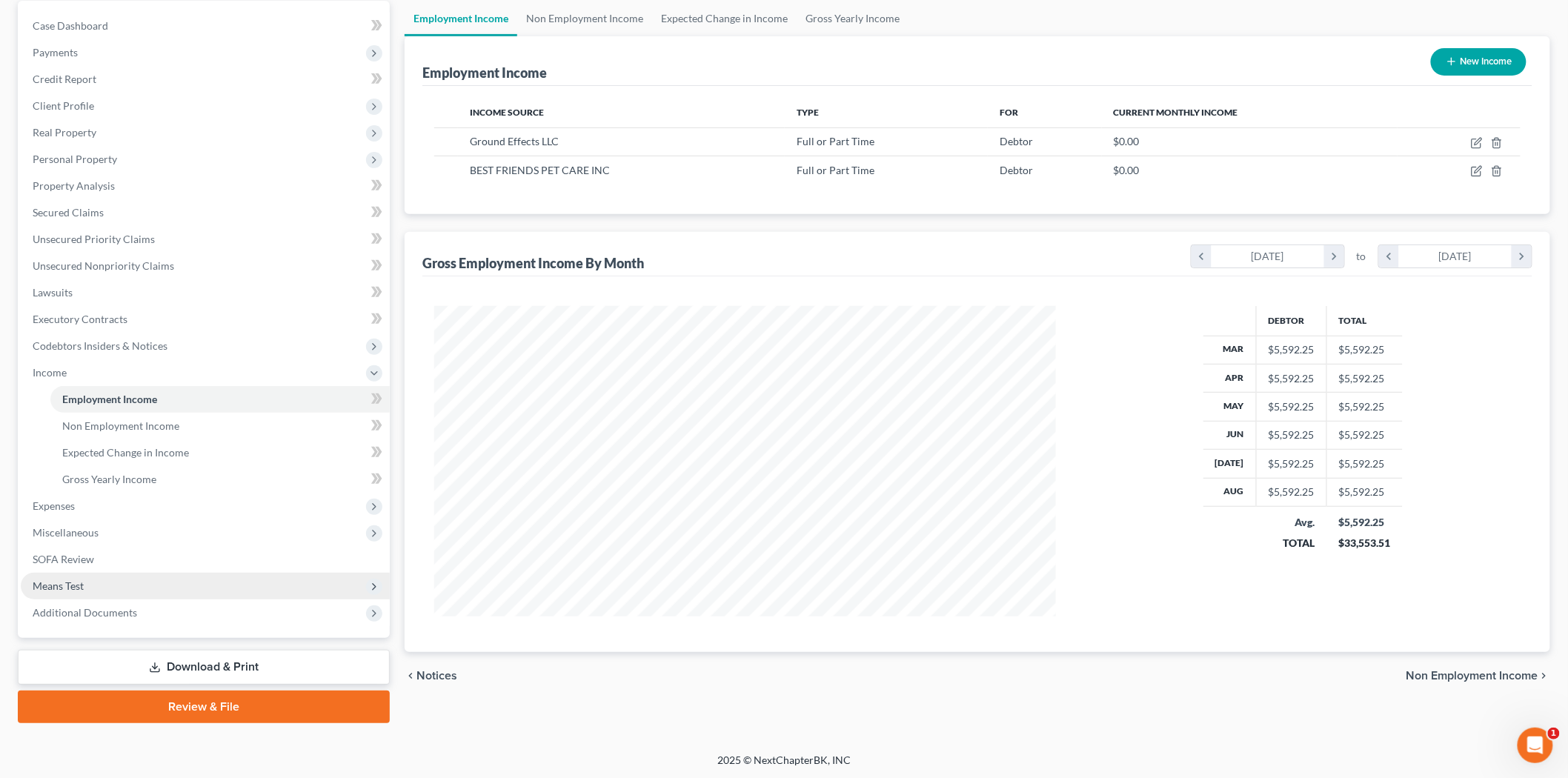
click at [83, 575] on span "Means Test" at bounding box center [205, 586] width 369 height 27
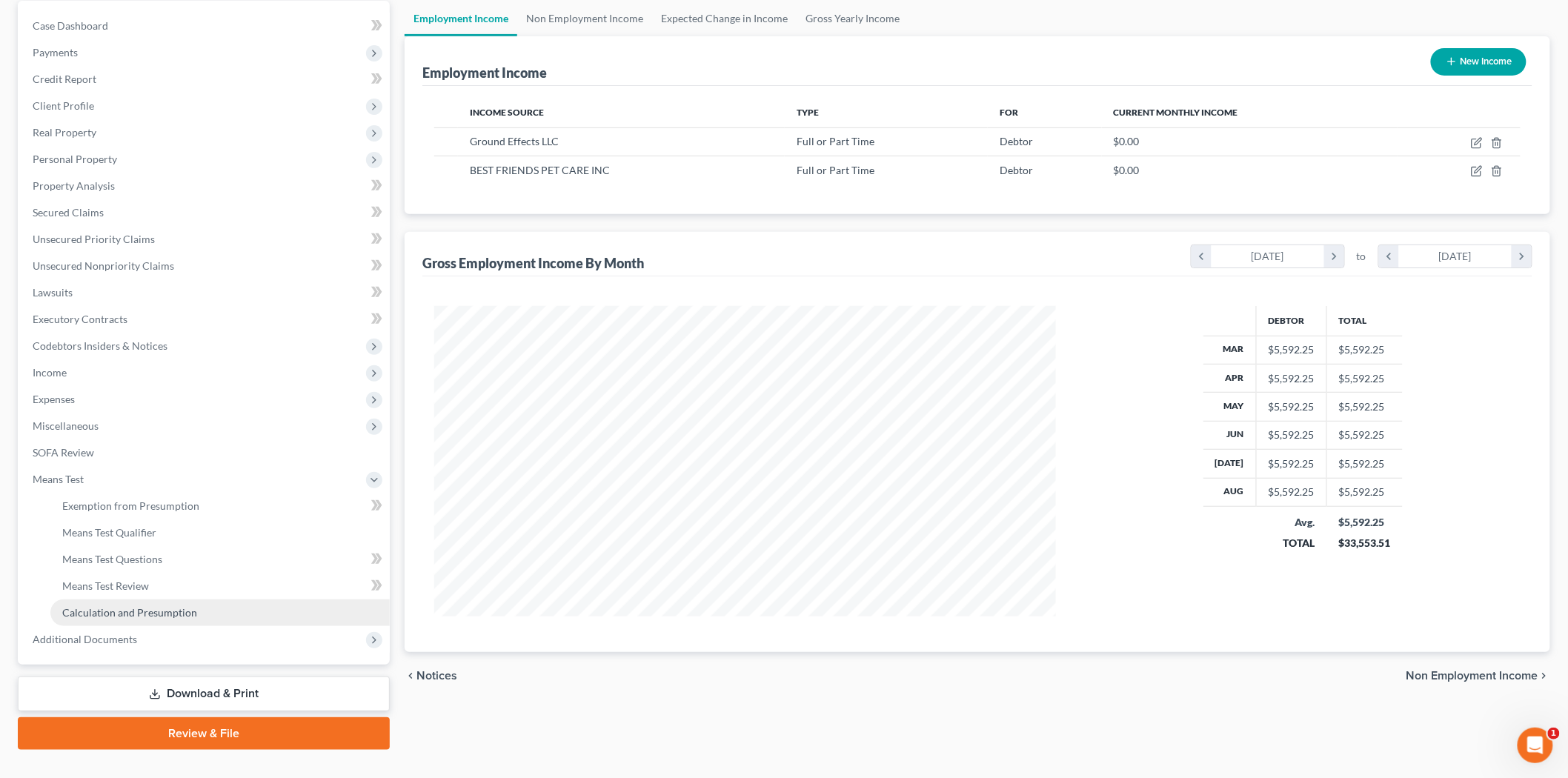
click at [110, 611] on span "Calculation and Presumption" at bounding box center [129, 612] width 135 height 13
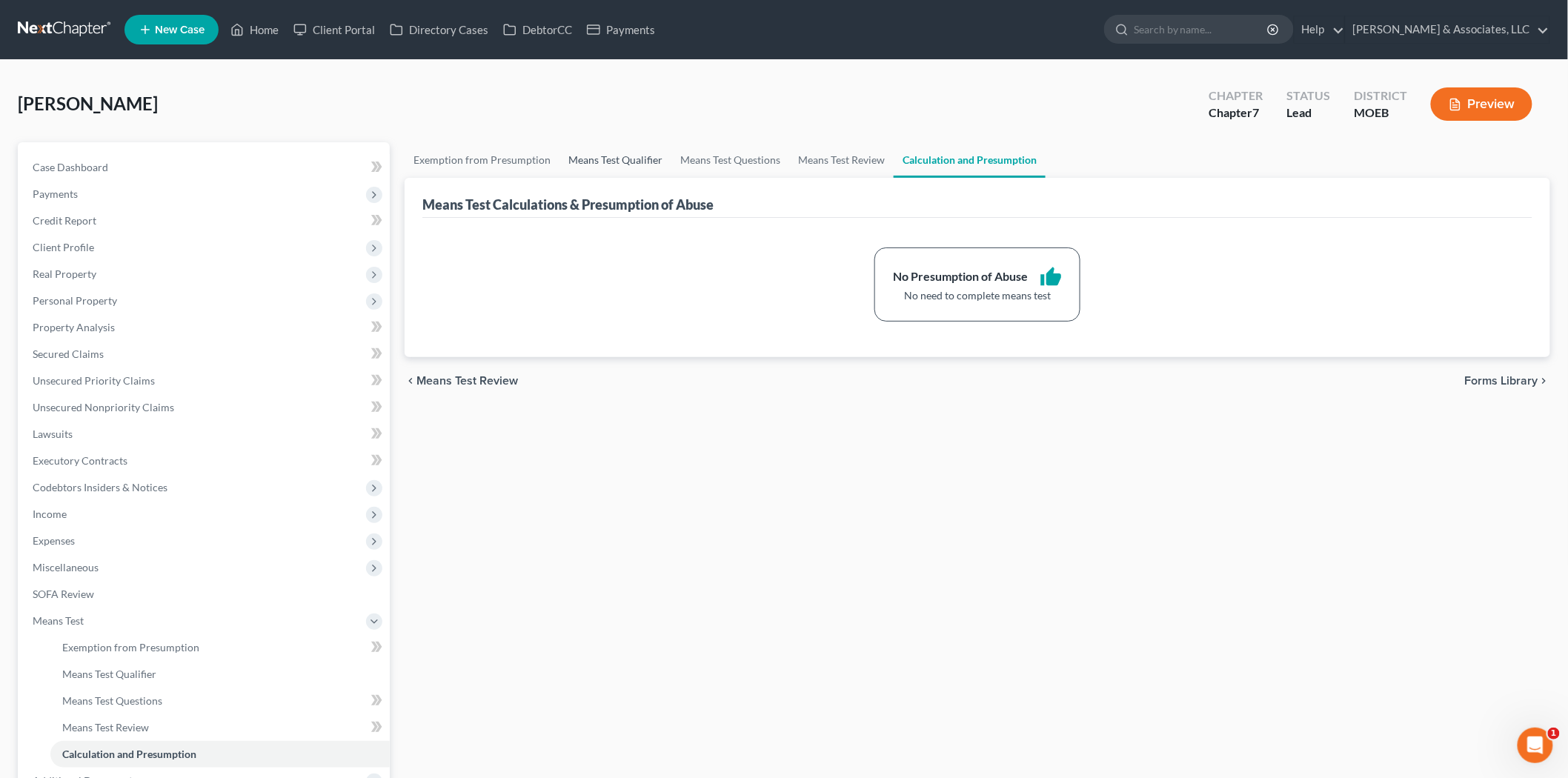
click at [601, 155] on link "Means Test Qualifier" at bounding box center [615, 161] width 112 height 36
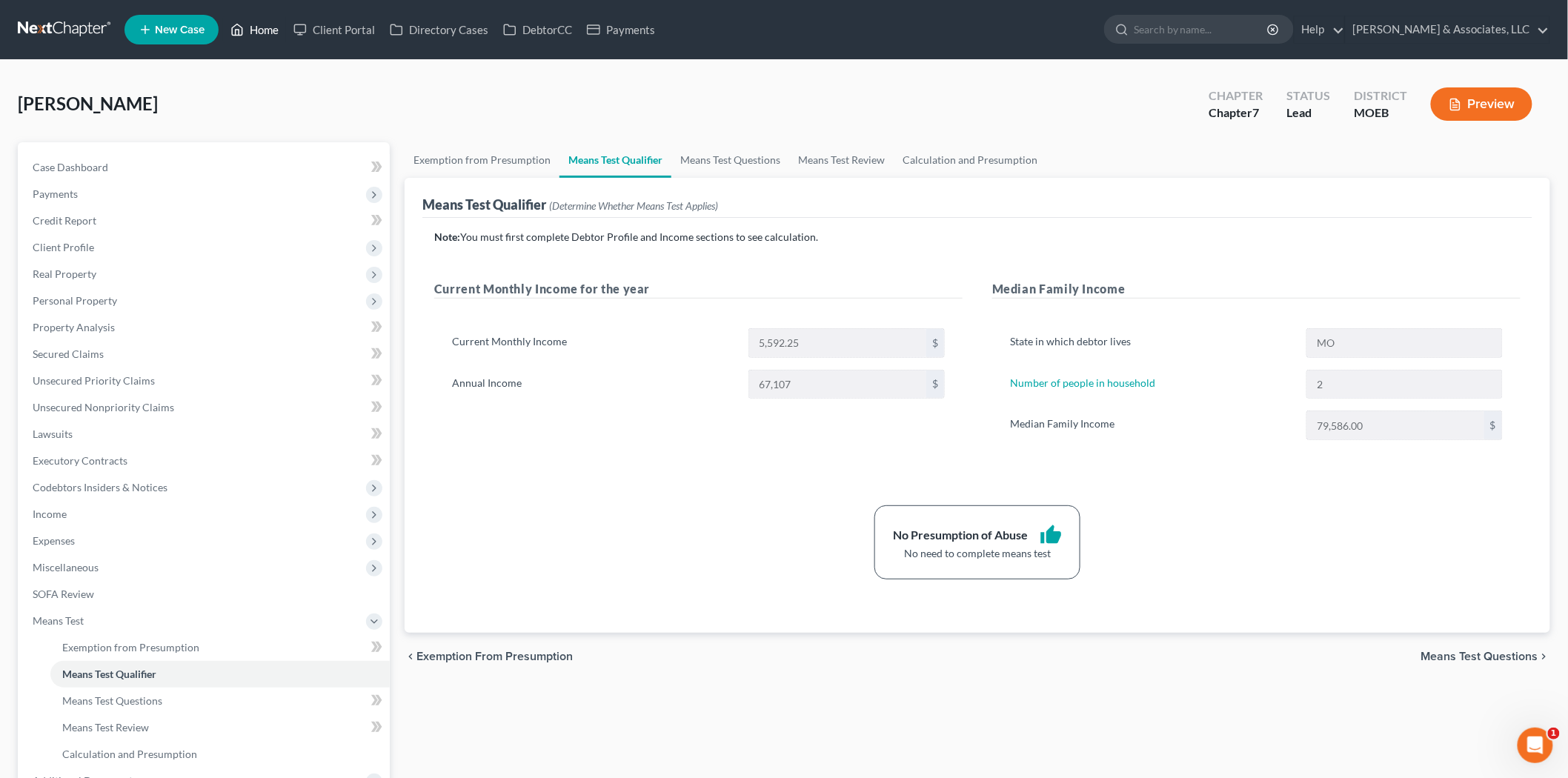
click at [252, 26] on link "Home" at bounding box center [254, 30] width 63 height 27
click at [254, 28] on link "Home" at bounding box center [254, 30] width 63 height 27
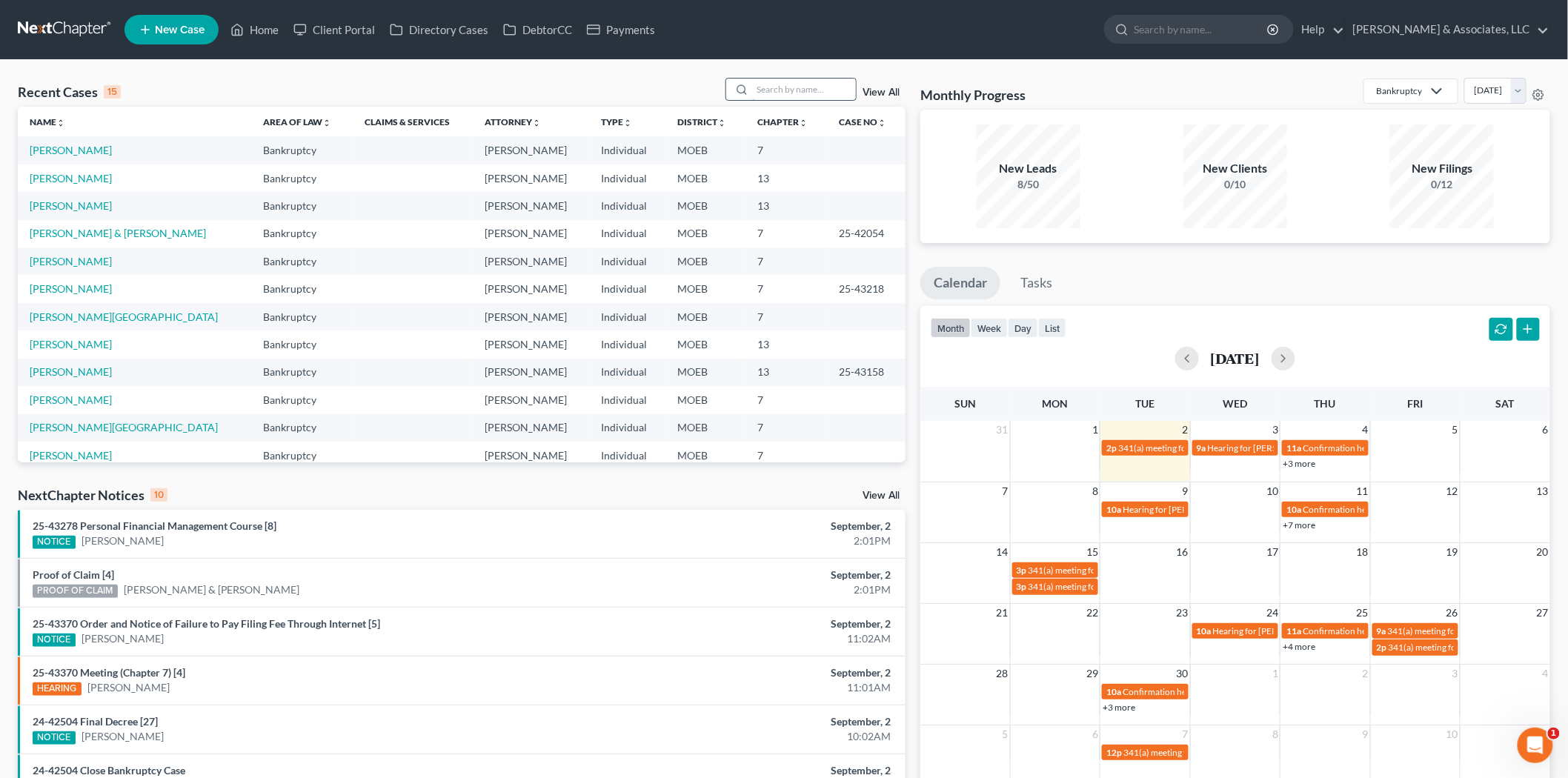
click at [783, 87] on input "search" at bounding box center [804, 89] width 104 height 22
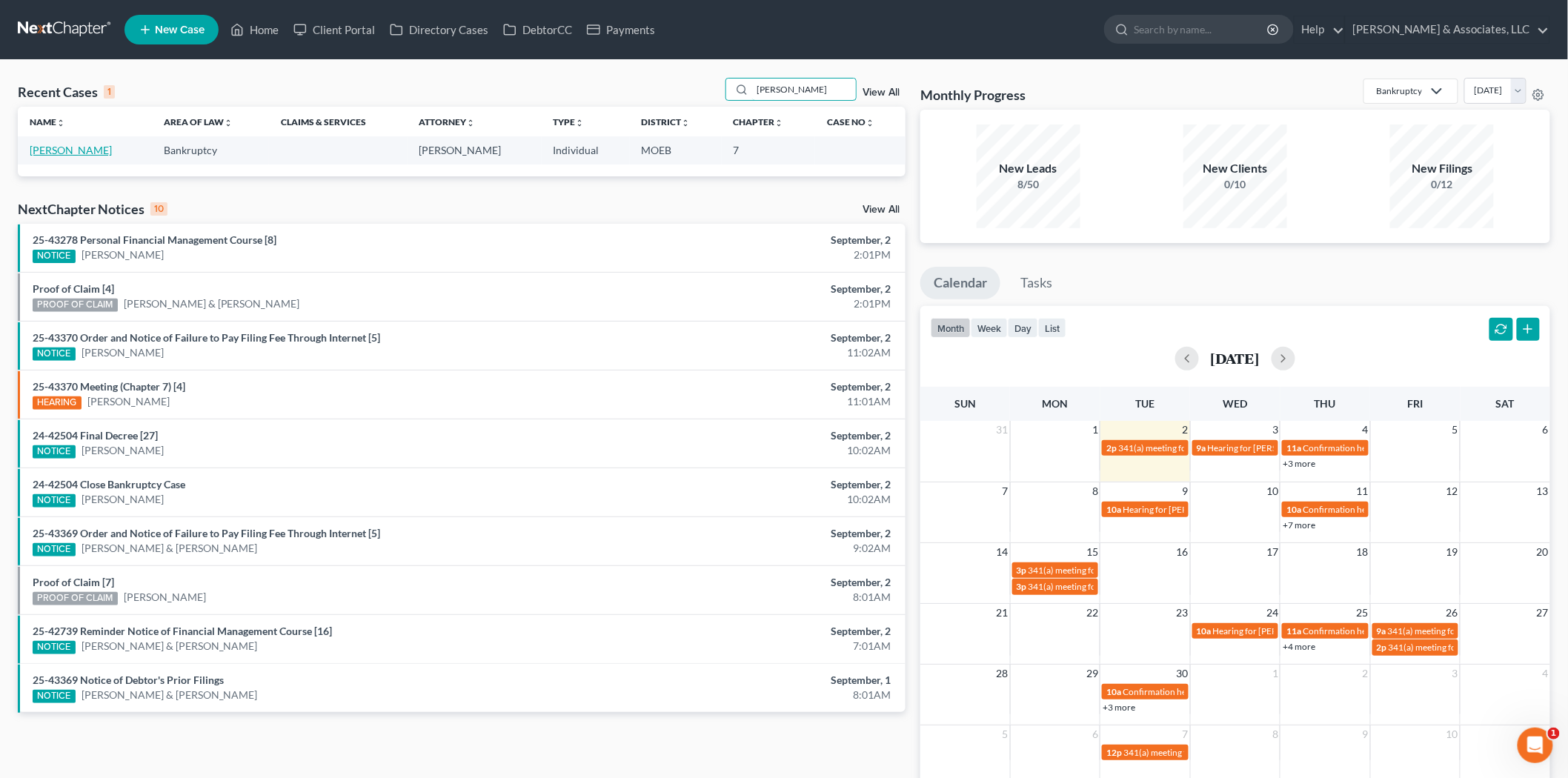
type input "[PERSON_NAME]"
click at [83, 146] on link "[PERSON_NAME]" at bounding box center [71, 150] width 82 height 13
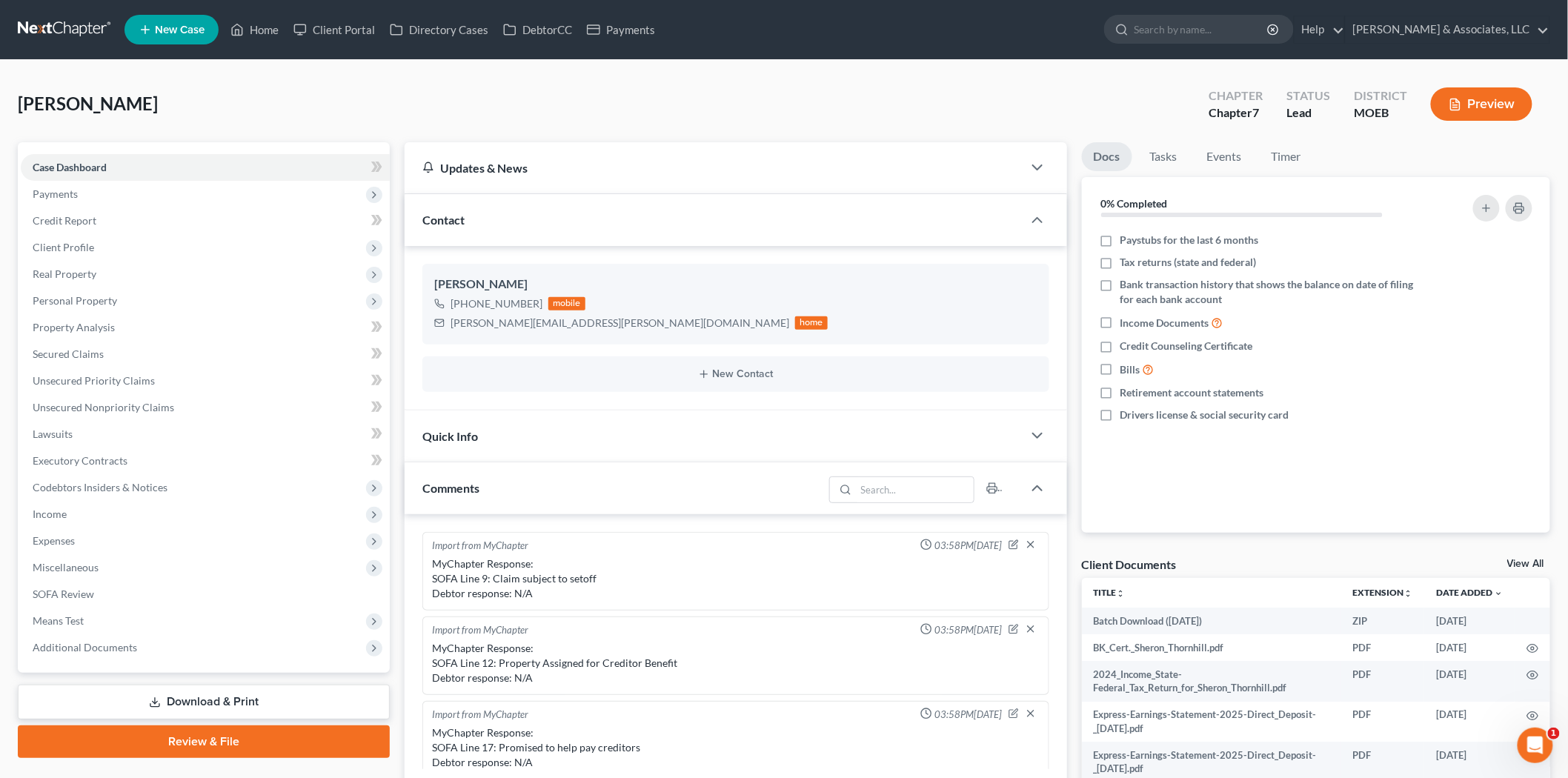
scroll to position [1485, 0]
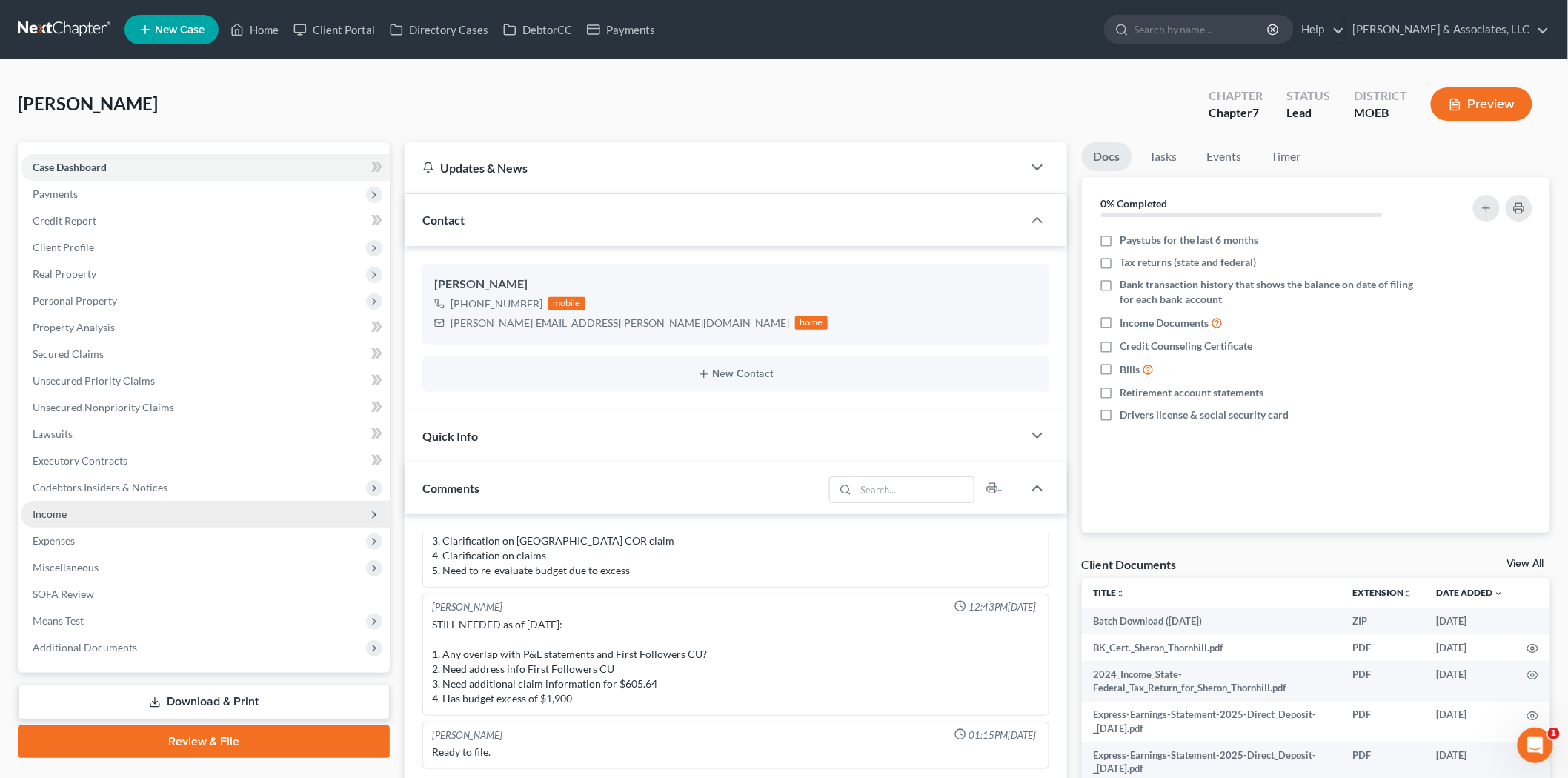
click at [72, 508] on span "Income" at bounding box center [205, 514] width 369 height 27
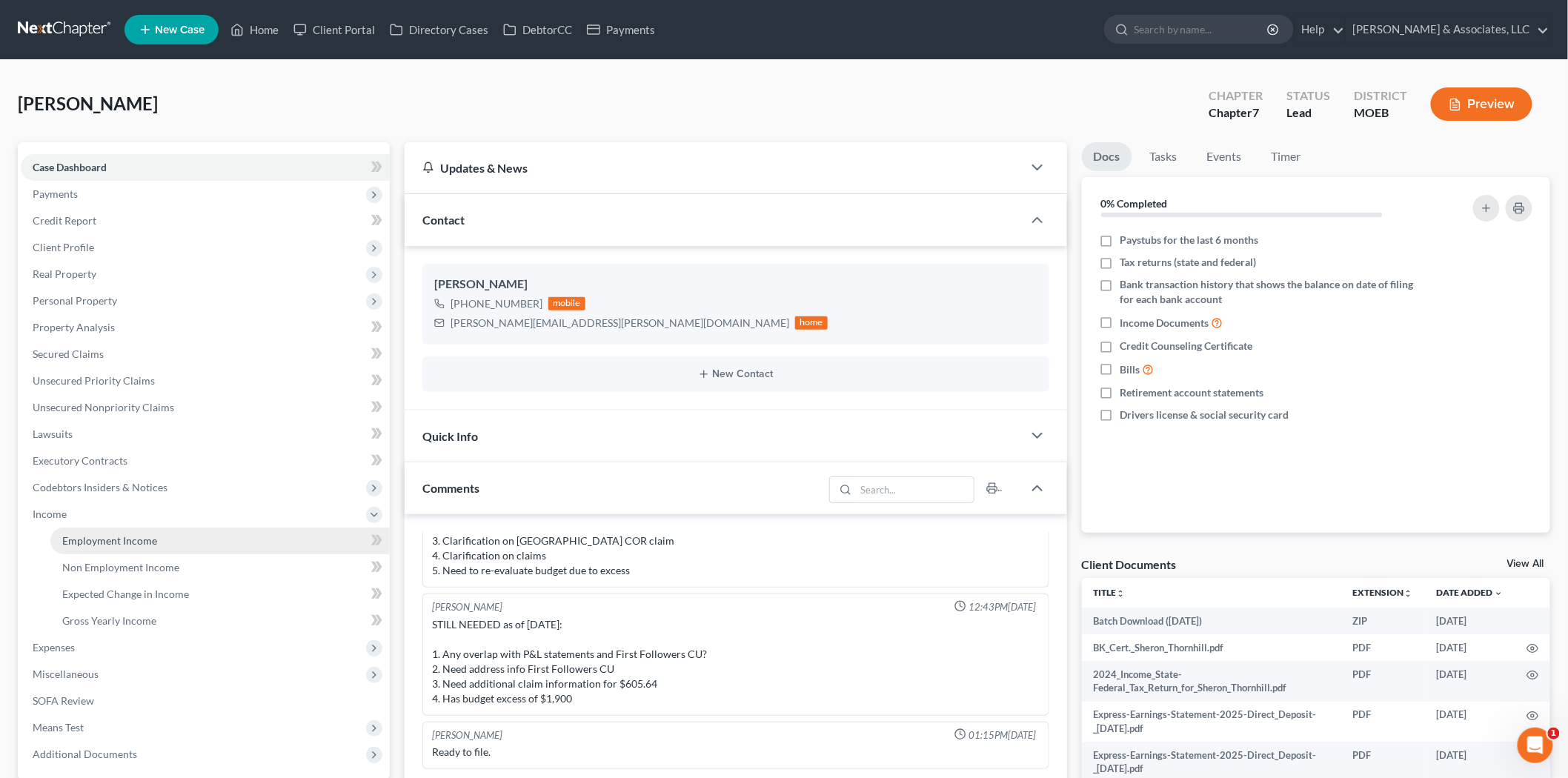
click at [147, 537] on span "Employment Income" at bounding box center [109, 541] width 95 height 13
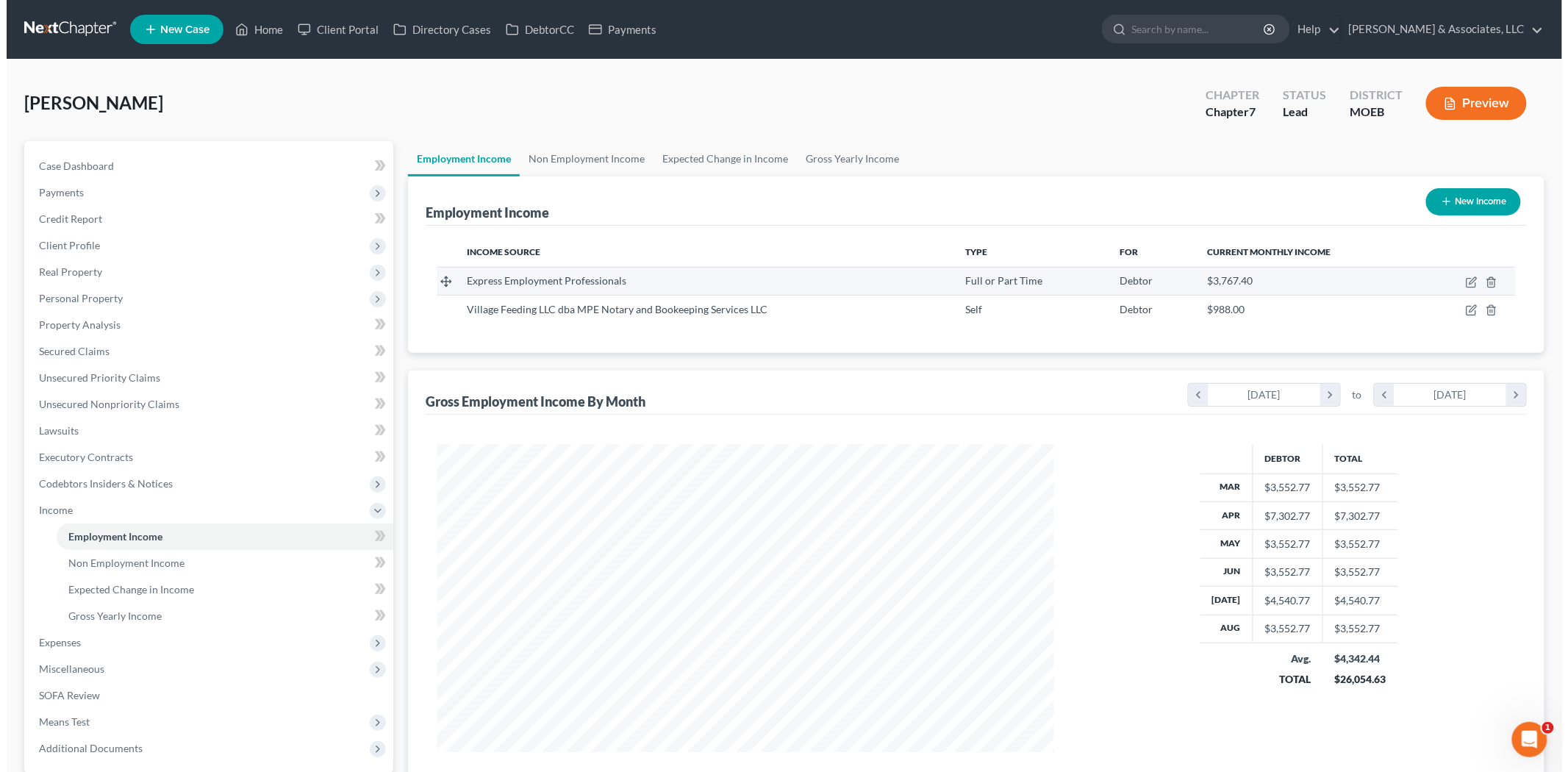
scroll to position [307, 646]
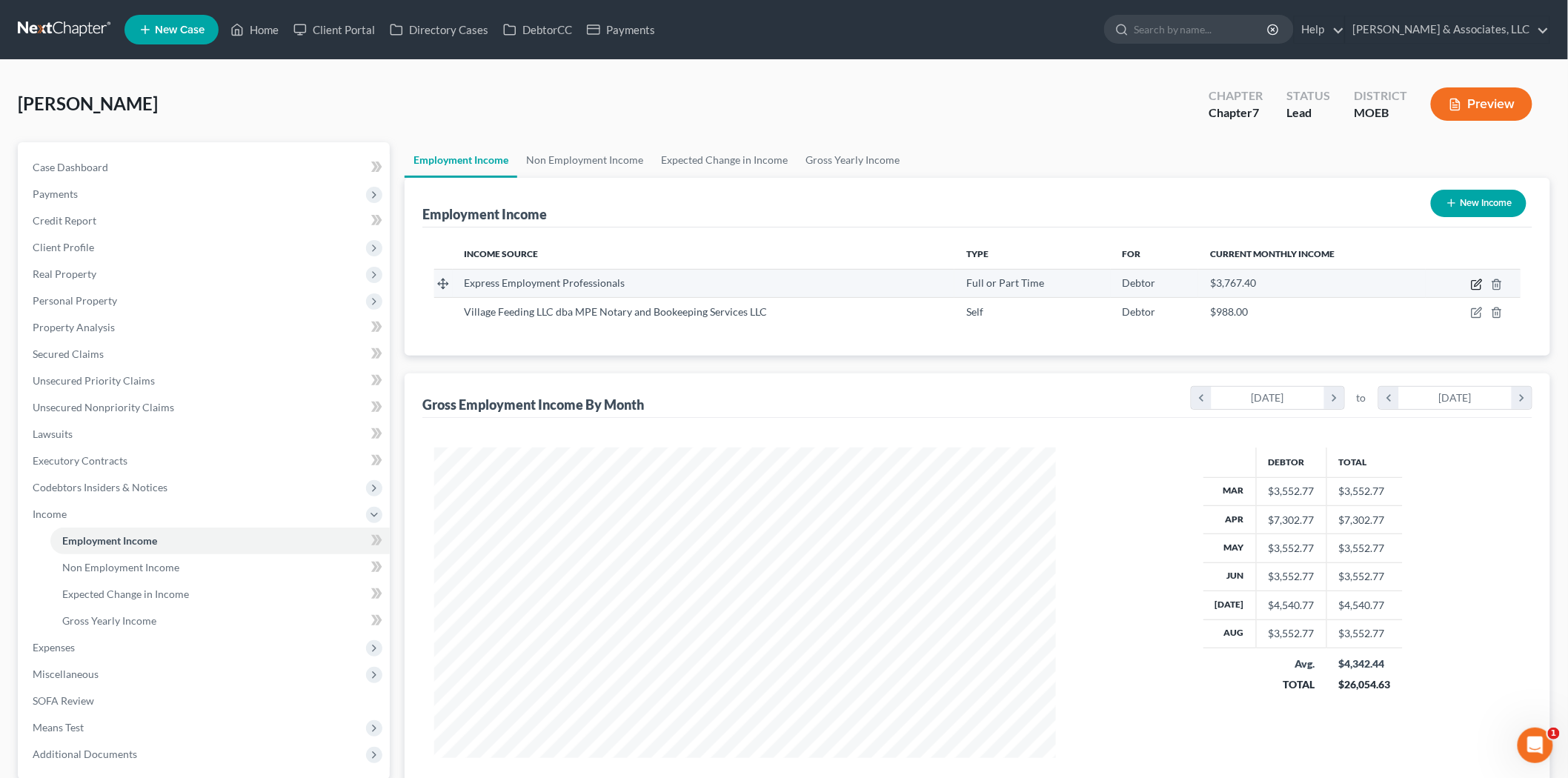
click at [1478, 280] on icon "button" at bounding box center [1477, 282] width 7 height 7
select select "0"
select select "26"
select select "3"
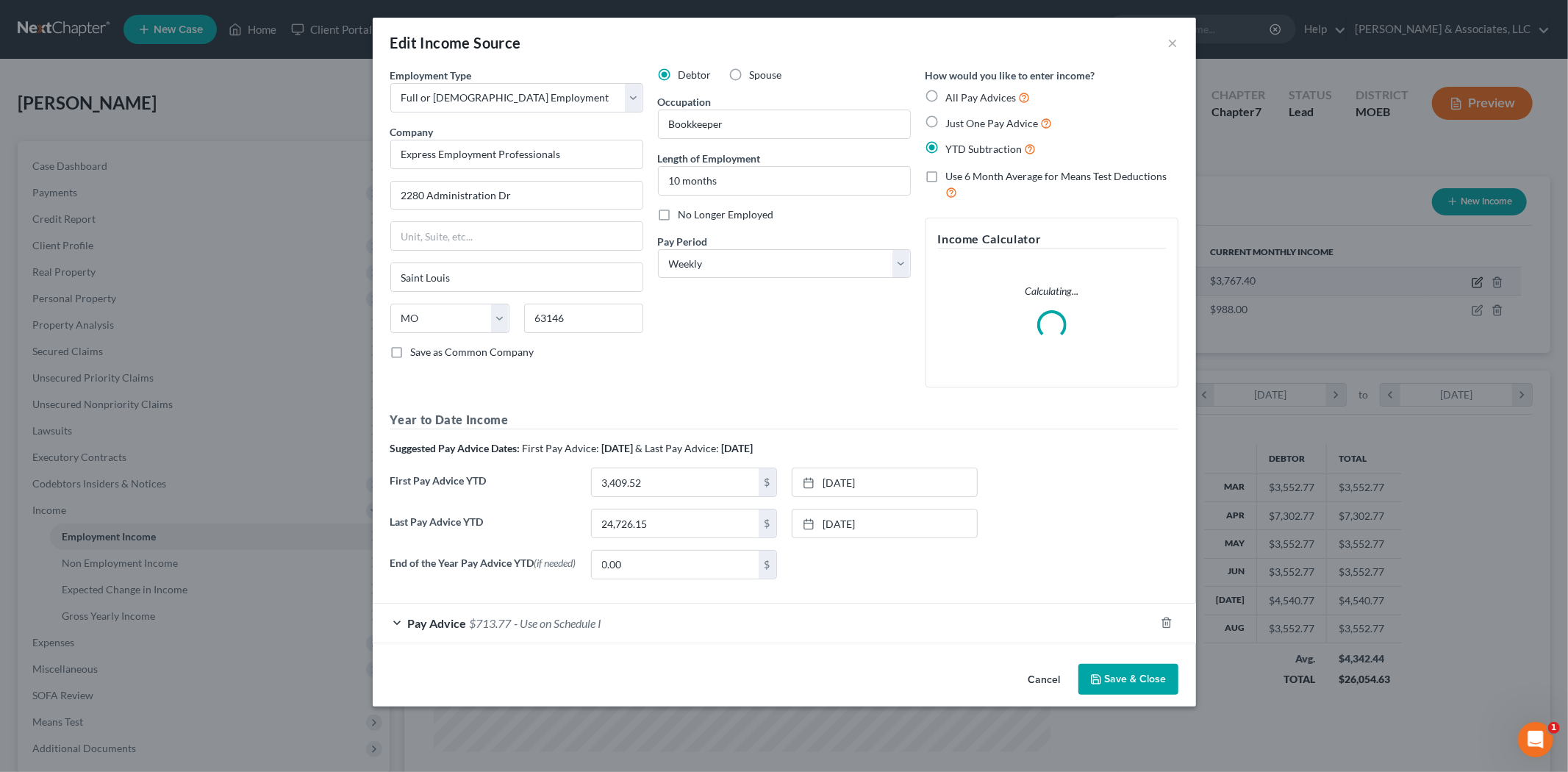
scroll to position [310, 652]
